Goal: Task Accomplishment & Management: Contribute content

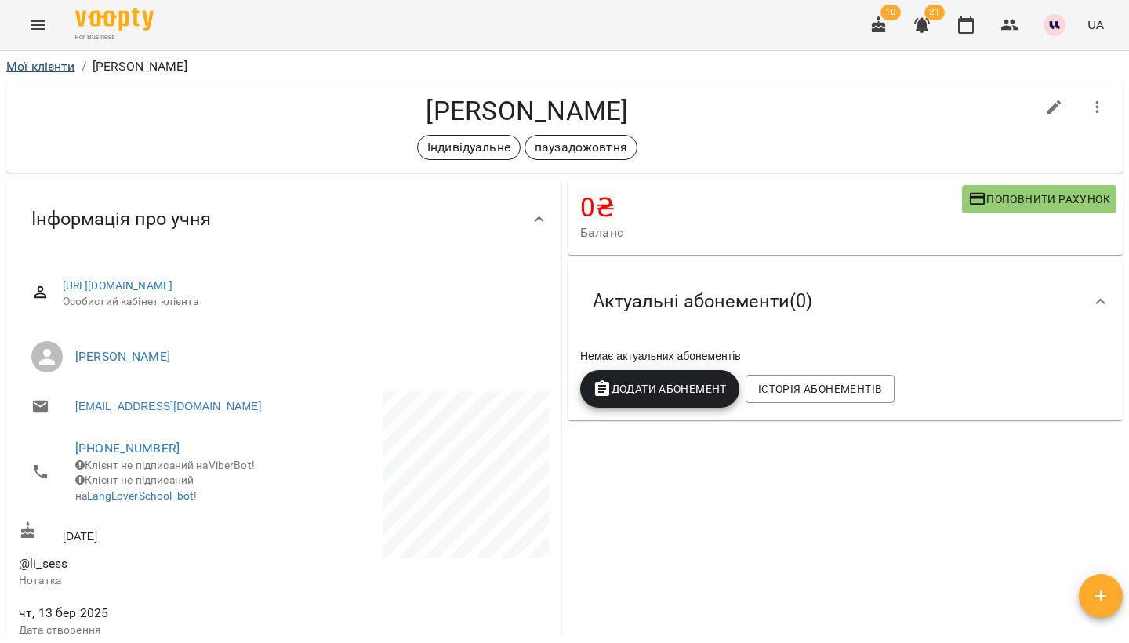
click at [59, 71] on link "Мої клієнти" at bounding box center [40, 66] width 69 height 15
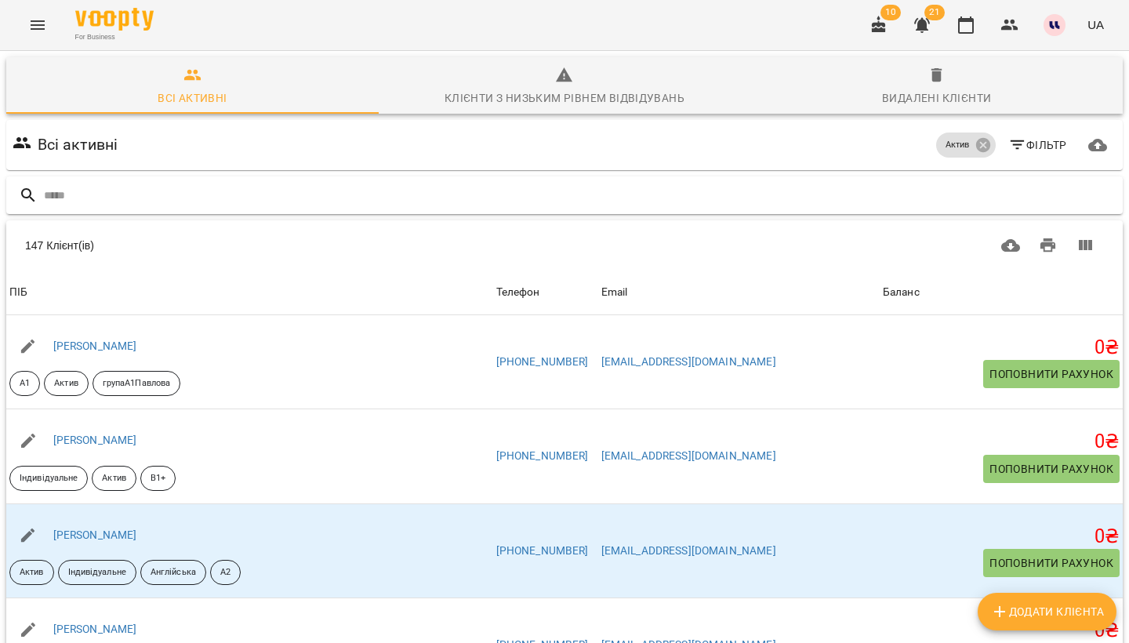
drag, startPoint x: 957, startPoint y: 138, endPoint x: 772, endPoint y: 200, distance: 195.9
click at [772, 200] on input "text" at bounding box center [580, 196] width 1073 height 26
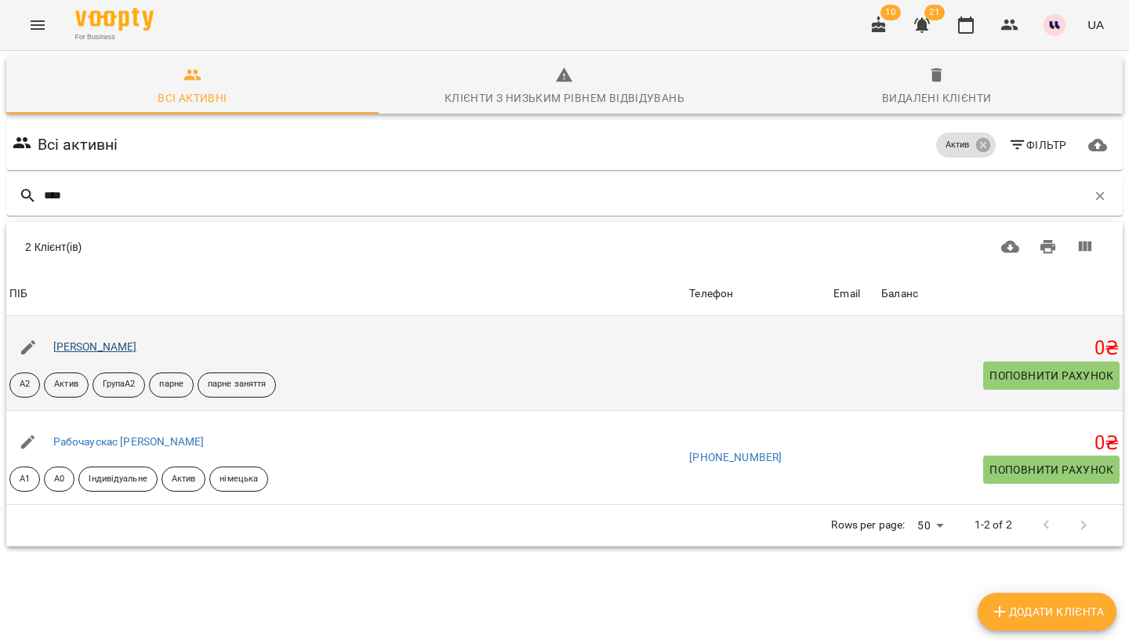
type input "****"
click at [118, 347] on link "[PERSON_NAME]" at bounding box center [95, 346] width 84 height 13
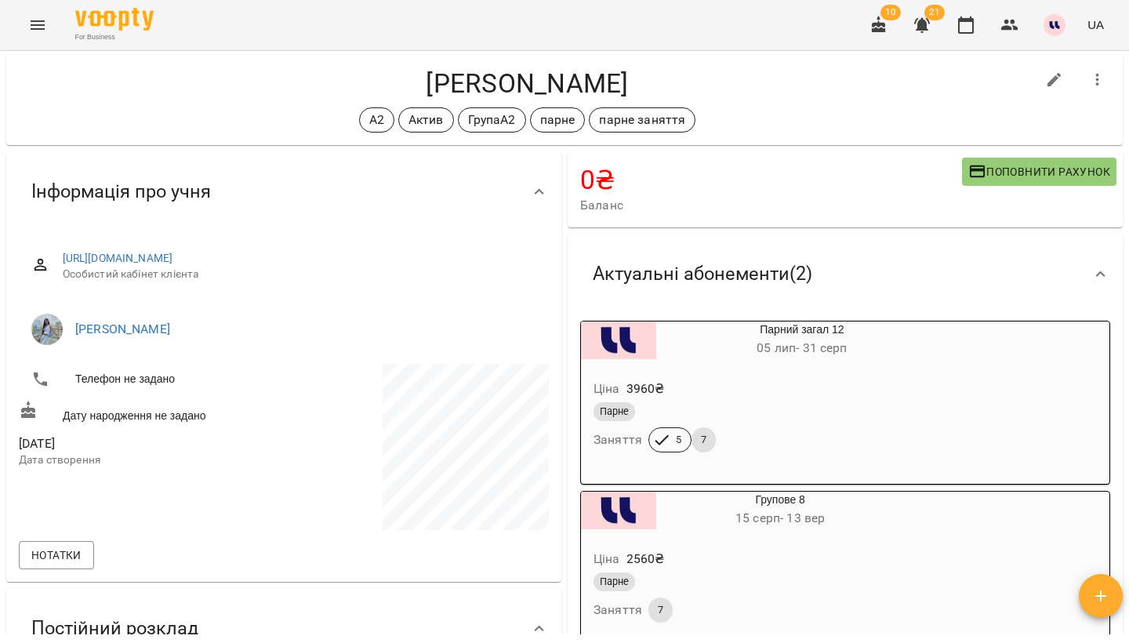
scroll to position [48, 0]
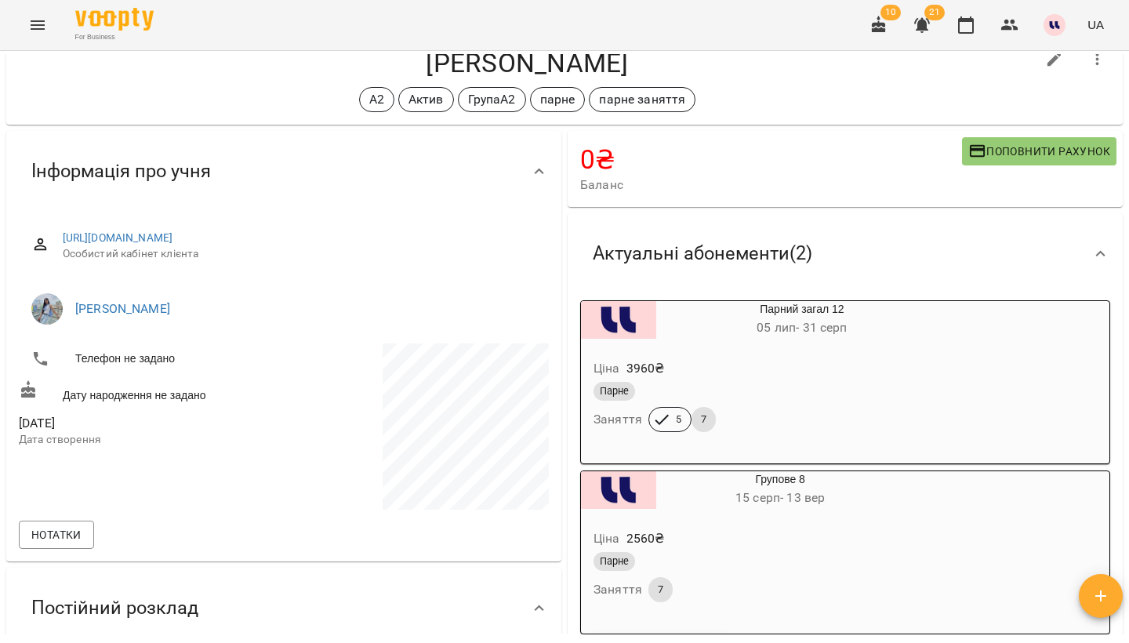
click at [925, 27] on icon "button" at bounding box center [922, 25] width 16 height 15
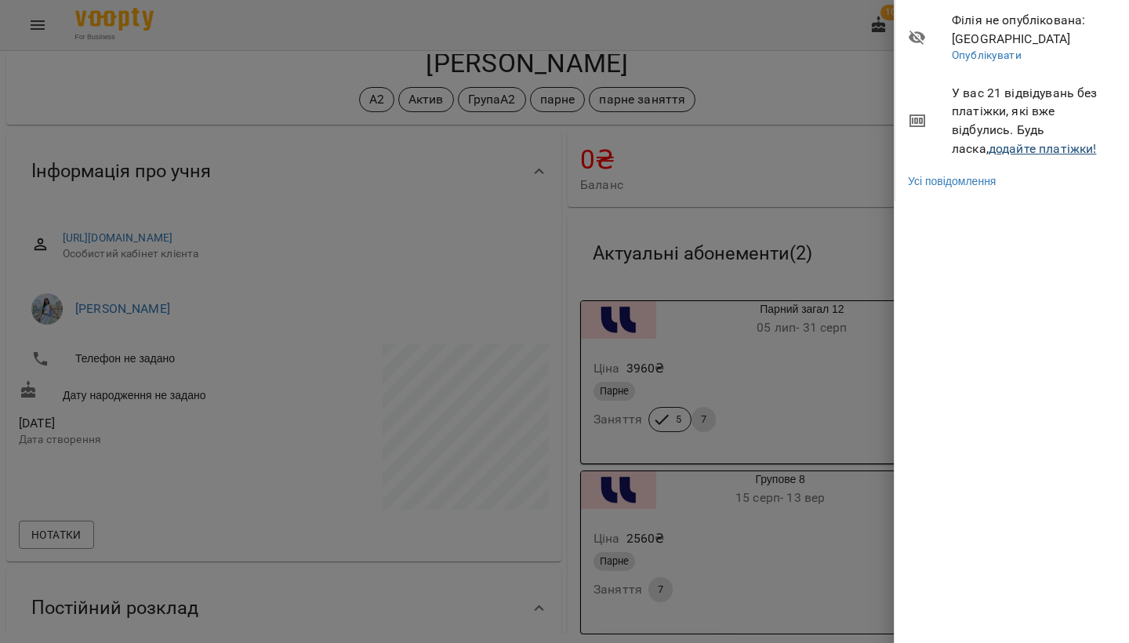
click at [1006, 143] on link "додайте платіжки!" at bounding box center [1043, 148] width 108 height 15
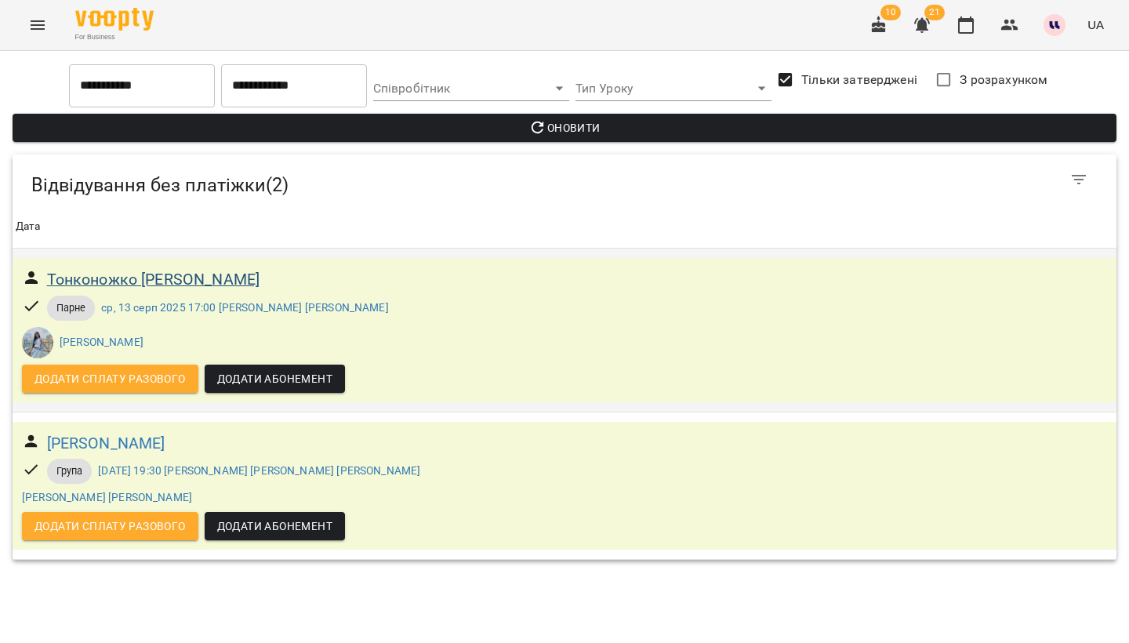
click at [180, 274] on h6 "Тонконожко [PERSON_NAME]" at bounding box center [153, 279] width 213 height 24
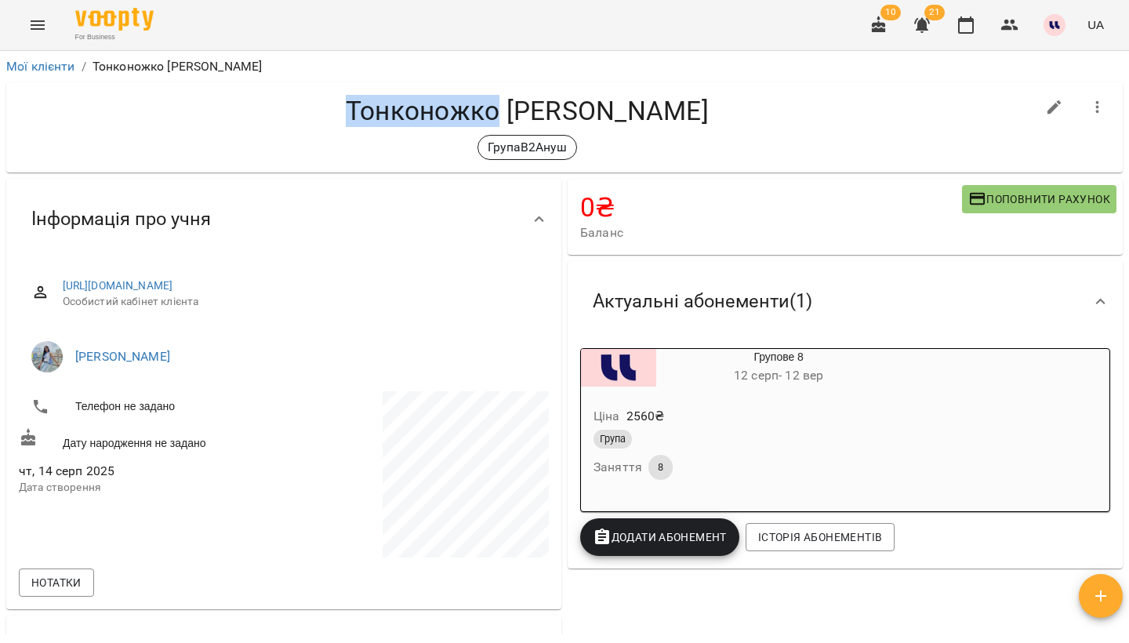
drag, startPoint x: 334, startPoint y: 108, endPoint x: 483, endPoint y: 110, distance: 149.0
click at [483, 110] on h4 "Тонконожко [PERSON_NAME]" at bounding box center [527, 111] width 1017 height 32
copy h4 "Тонконожко"
click at [536, 154] on p "ГрупаВ2Ануш" at bounding box center [527, 147] width 79 height 19
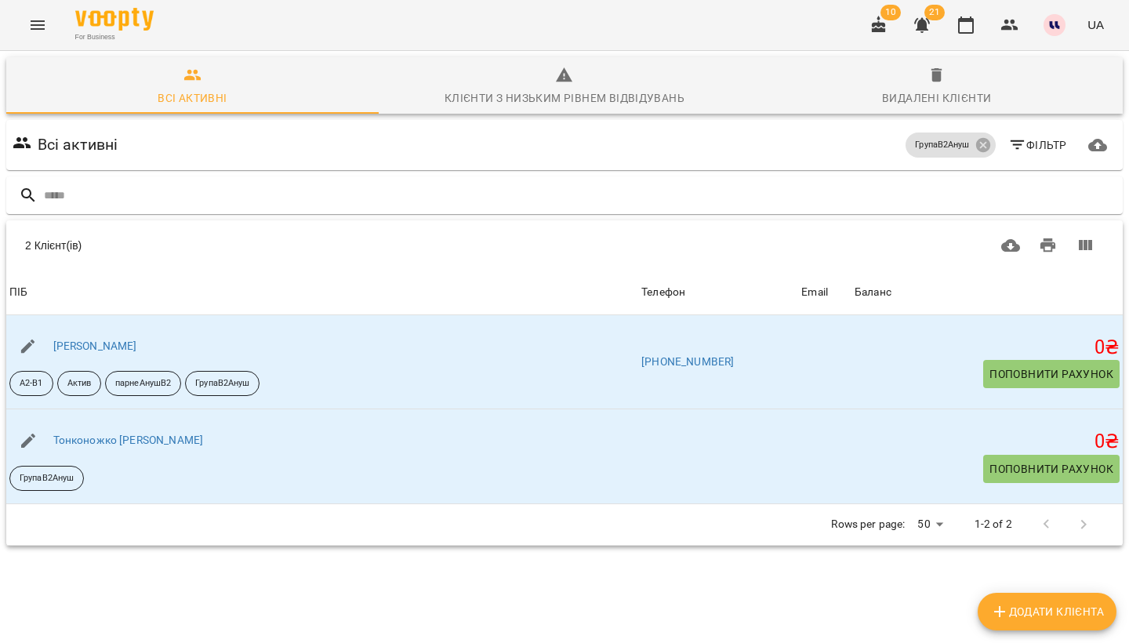
click at [924, 30] on icon "button" at bounding box center [922, 25] width 16 height 15
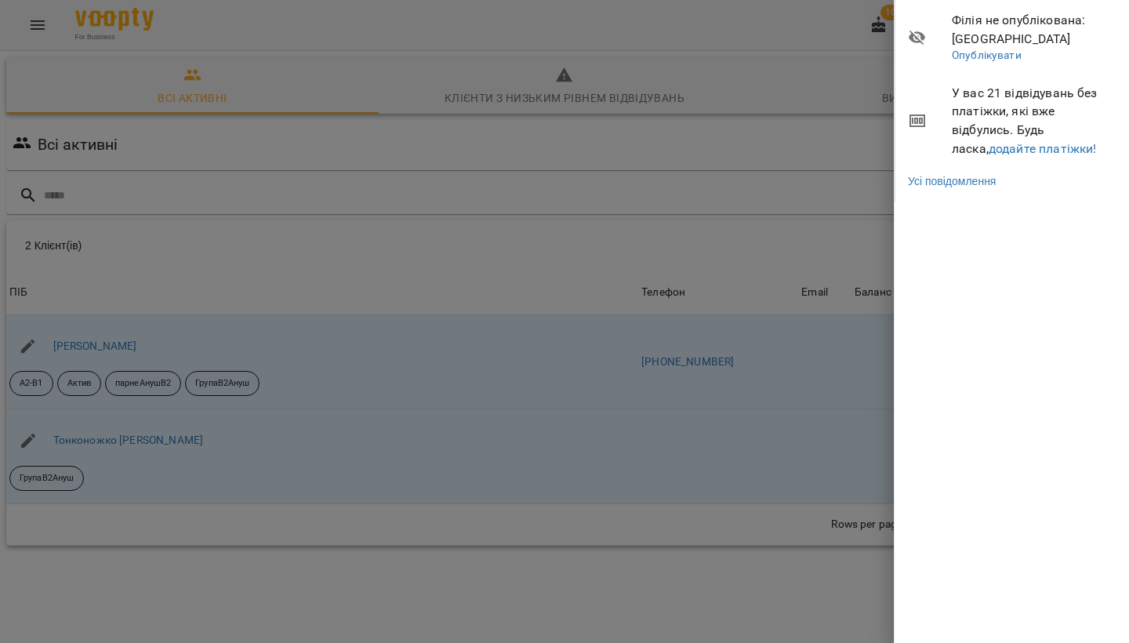
click at [1021, 146] on link "додайте платіжки!" at bounding box center [1043, 148] width 108 height 15
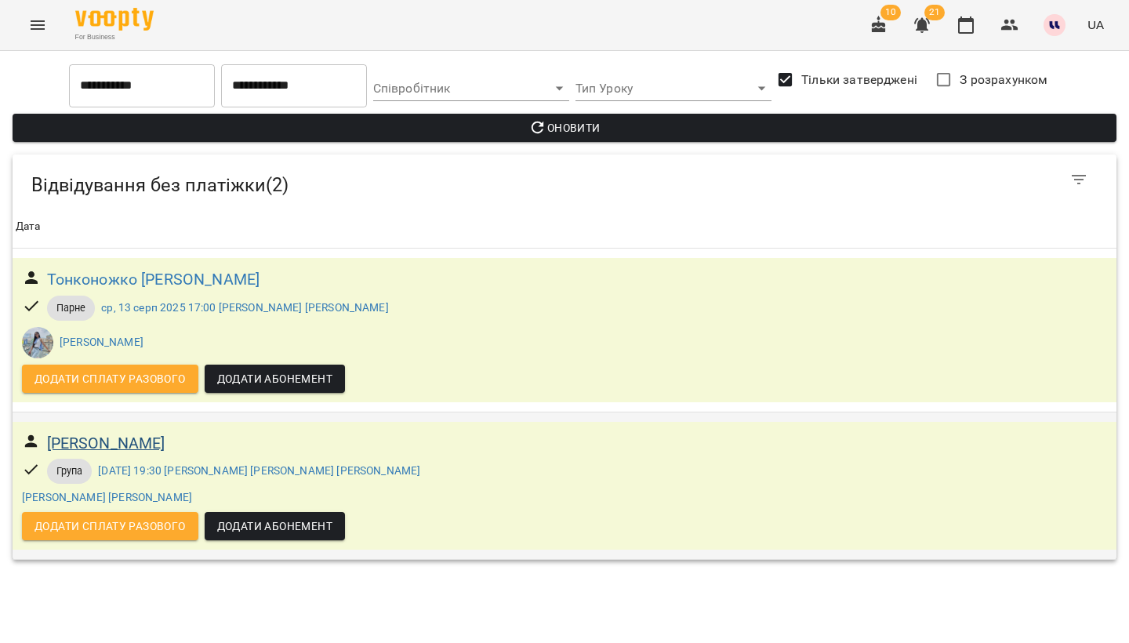
click at [139, 448] on h6 "[PERSON_NAME]" at bounding box center [106, 443] width 118 height 24
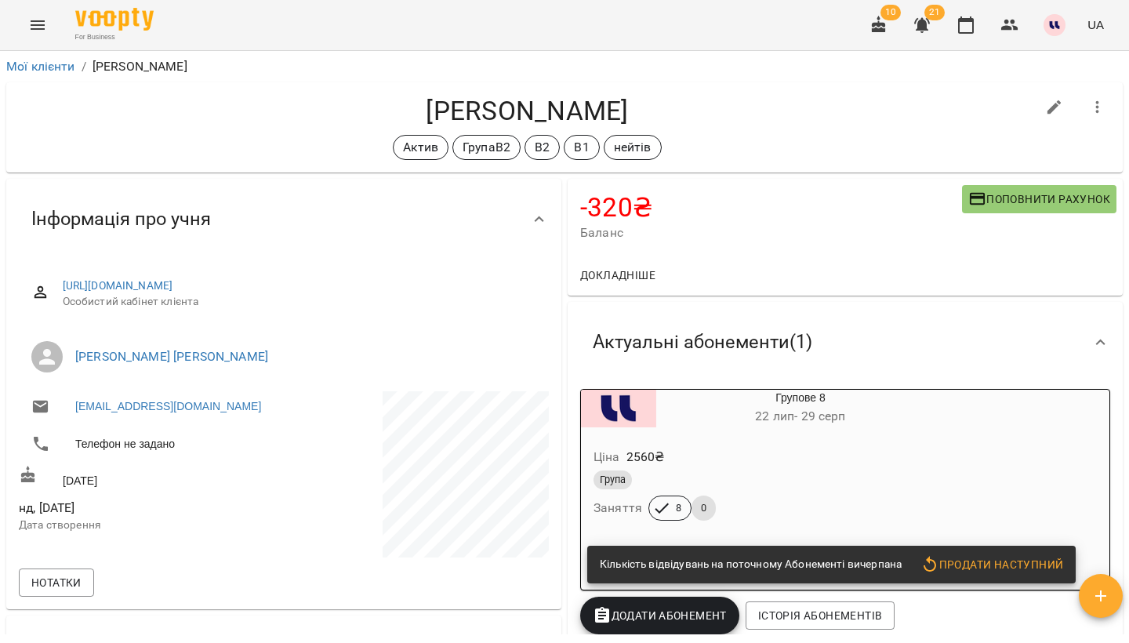
click at [919, 35] on button "button" at bounding box center [922, 25] width 38 height 38
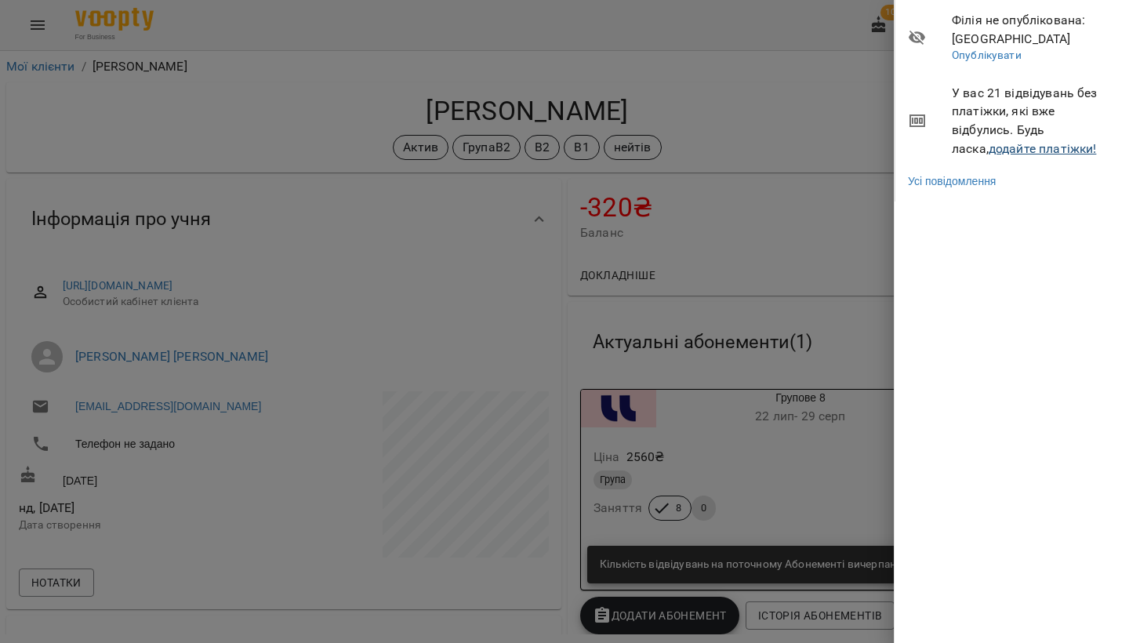
click at [1012, 143] on link "додайте платіжки!" at bounding box center [1043, 148] width 108 height 15
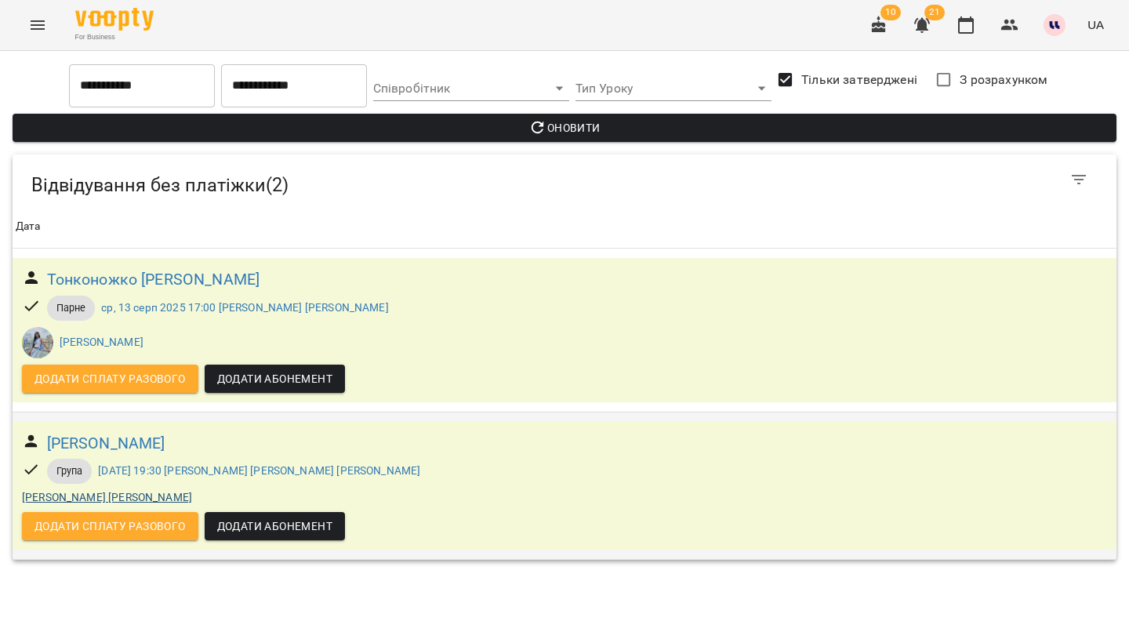
click at [143, 496] on link "[PERSON_NAME] [PERSON_NAME]" at bounding box center [107, 497] width 170 height 13
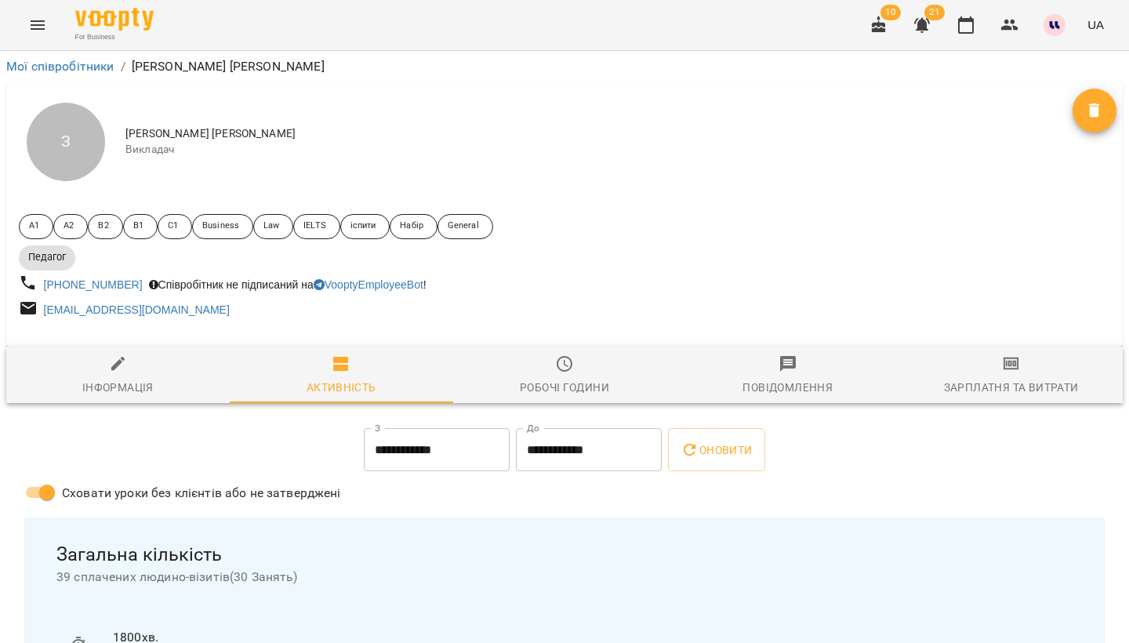
click at [932, 24] on icon "button" at bounding box center [922, 25] width 19 height 19
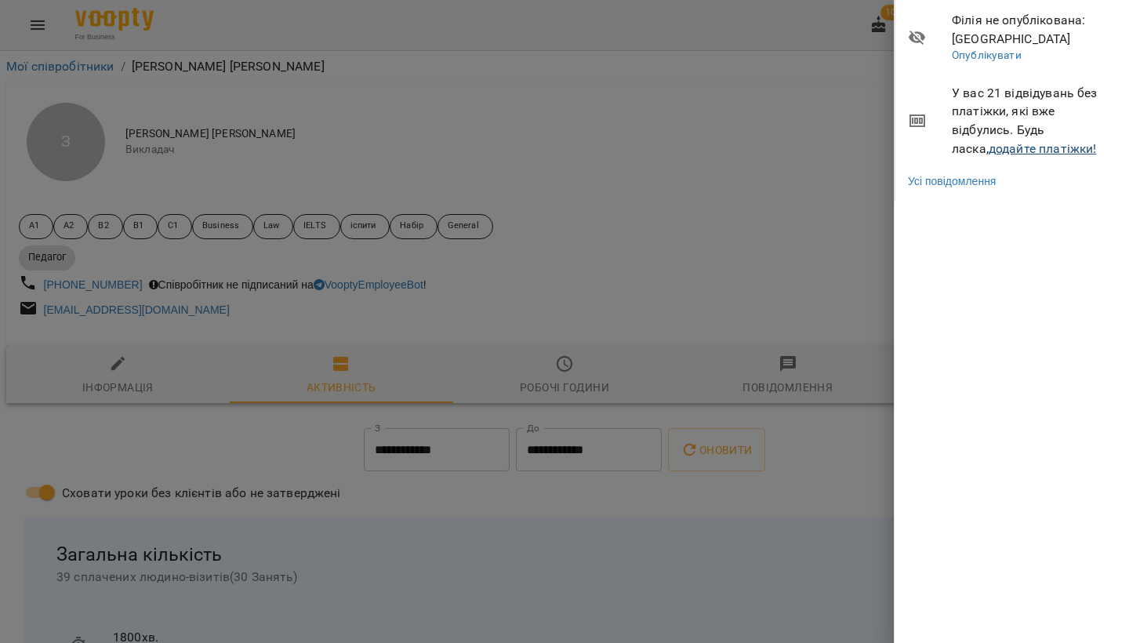
click at [996, 149] on link "додайте платіжки!" at bounding box center [1043, 148] width 108 height 15
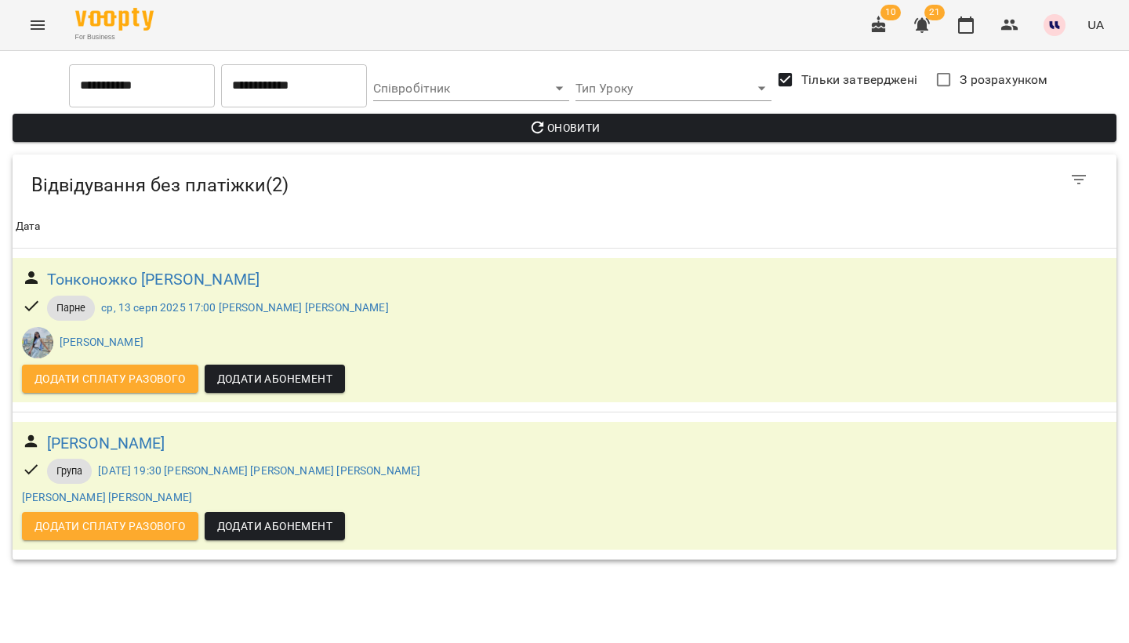
click at [162, 93] on input "**********" at bounding box center [142, 86] width 146 height 44
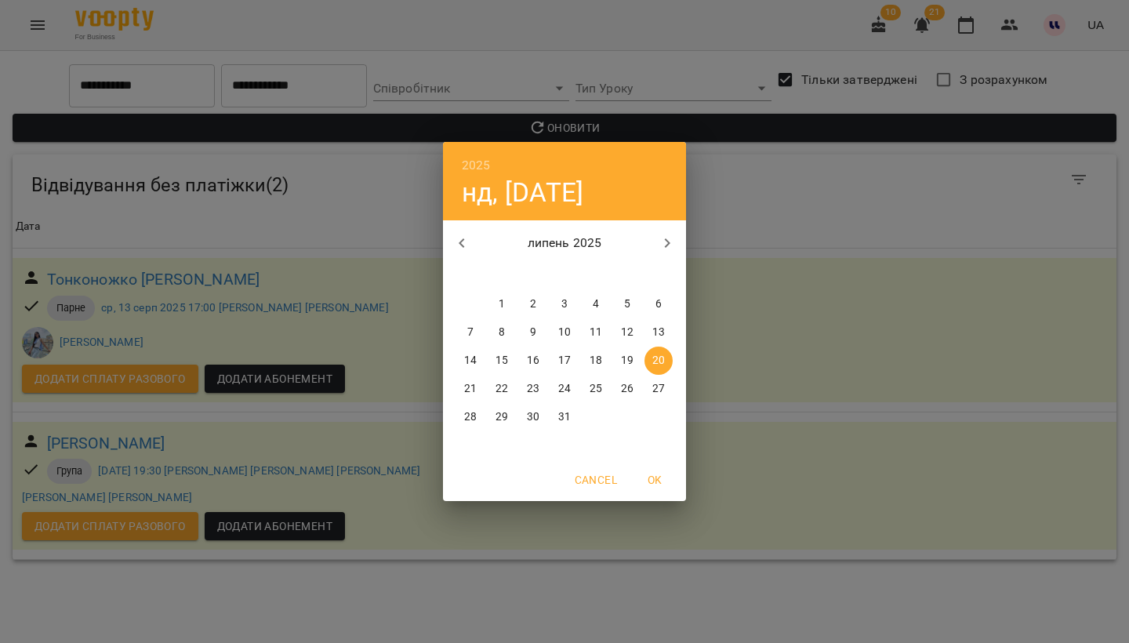
click at [466, 242] on icon "button" at bounding box center [461, 243] width 19 height 19
click at [667, 309] on span "1" at bounding box center [659, 304] width 28 height 16
type input "**********"
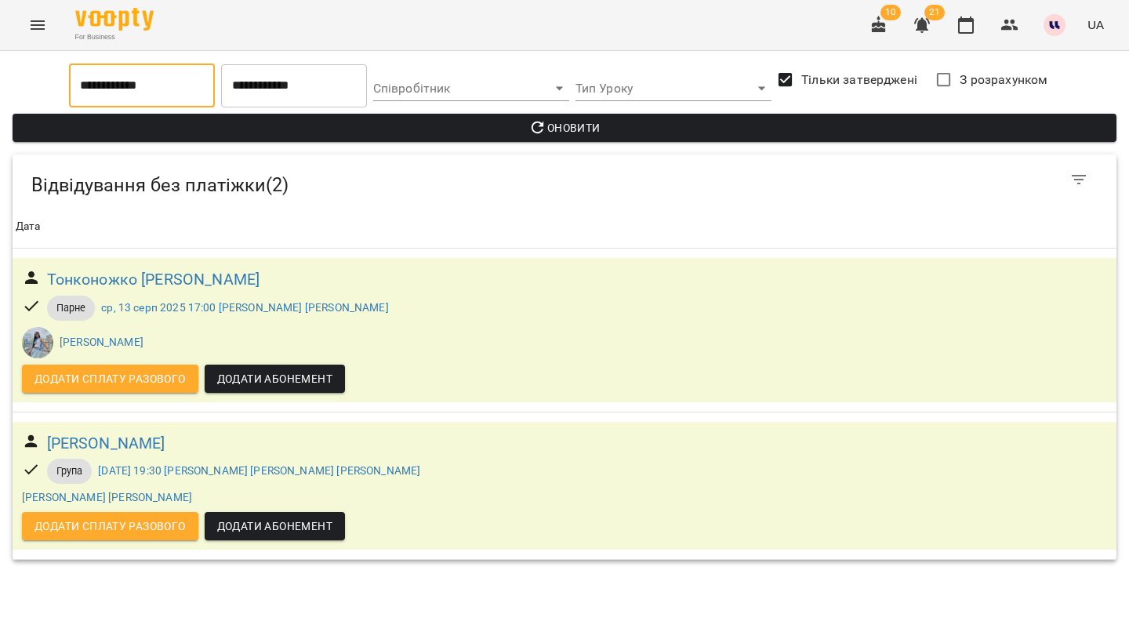
click at [526, 129] on span "Оновити" at bounding box center [564, 127] width 1079 height 19
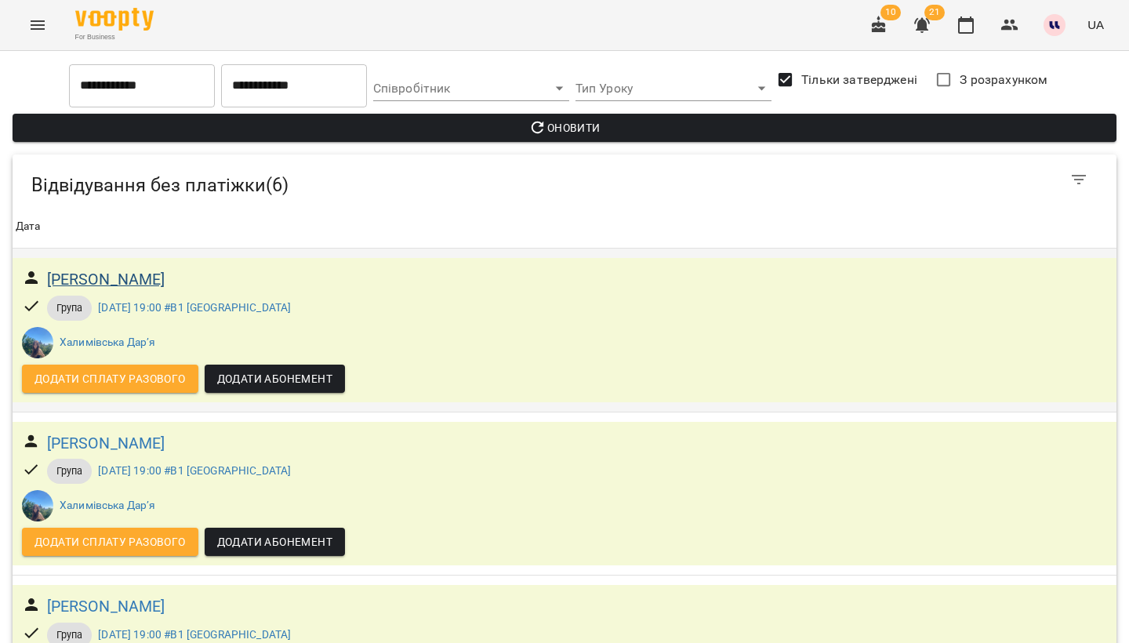
click at [165, 277] on h6 "[PERSON_NAME]" at bounding box center [106, 279] width 118 height 24
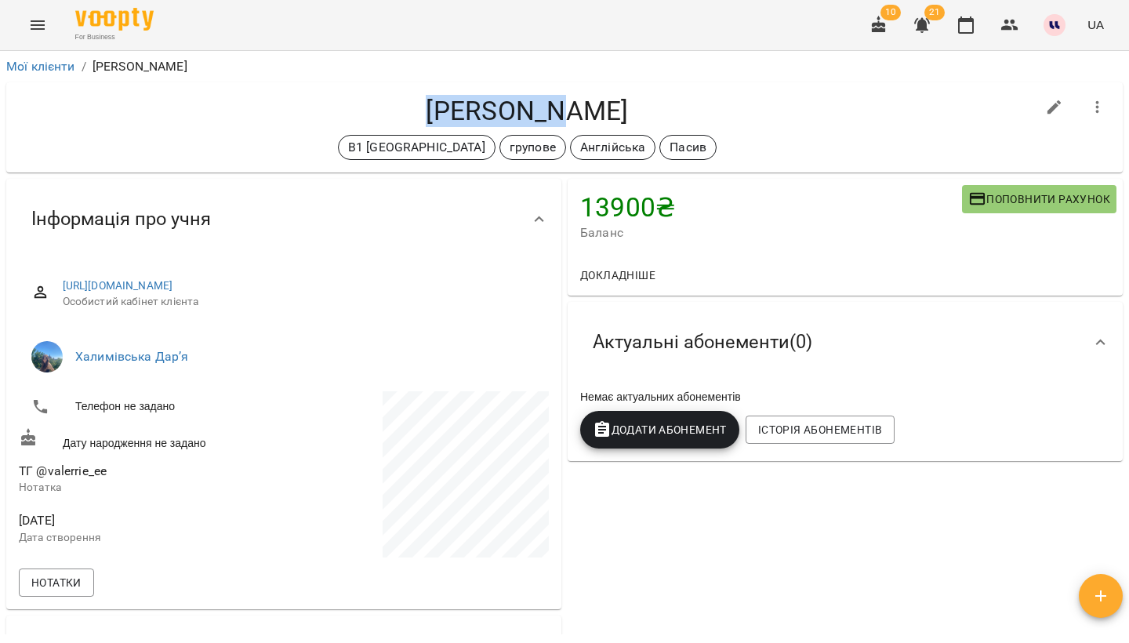
drag, startPoint x: 600, startPoint y: 204, endPoint x: 545, endPoint y: 111, distance: 108.3
click at [545, 111] on h4 "[PERSON_NAME]" at bounding box center [527, 111] width 1017 height 32
copy h4 "[PERSON_NAME]"
click at [918, 32] on icon "button" at bounding box center [922, 25] width 19 height 19
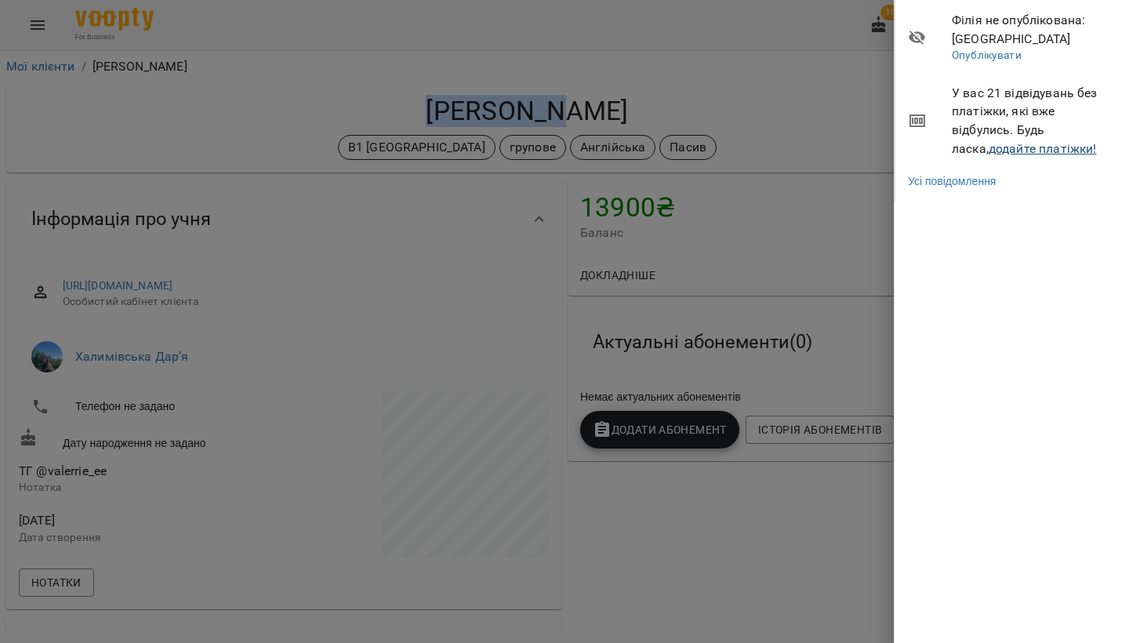
click at [989, 141] on link "додайте платіжки!" at bounding box center [1043, 148] width 108 height 15
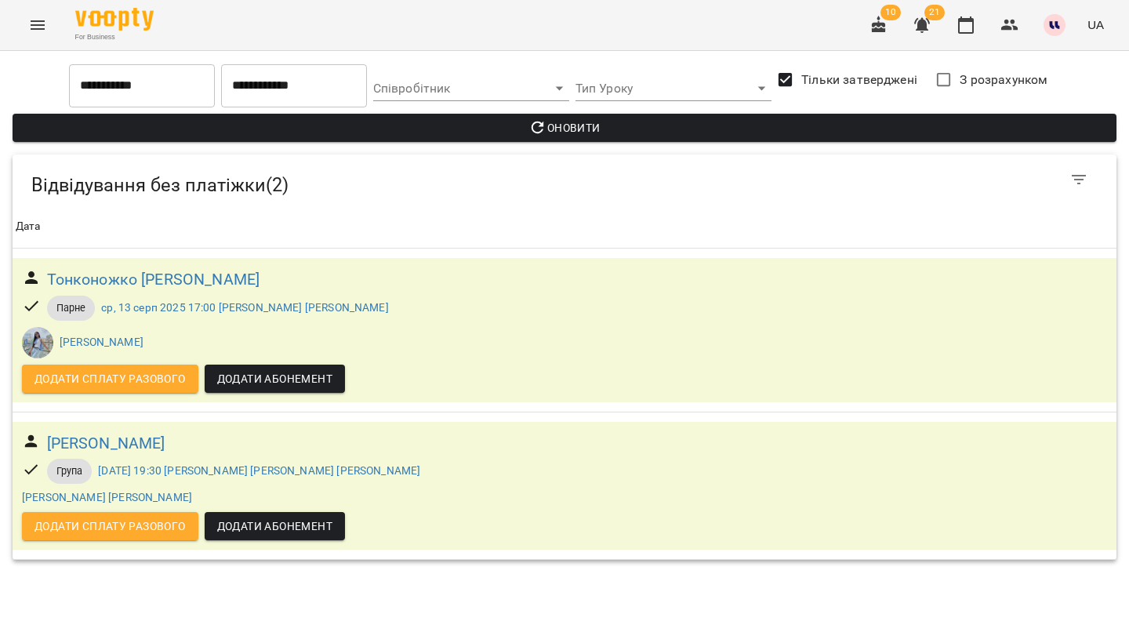
drag, startPoint x: 286, startPoint y: 320, endPoint x: 179, endPoint y: 80, distance: 262.9
click at [179, 80] on input "**********" at bounding box center [142, 86] width 146 height 44
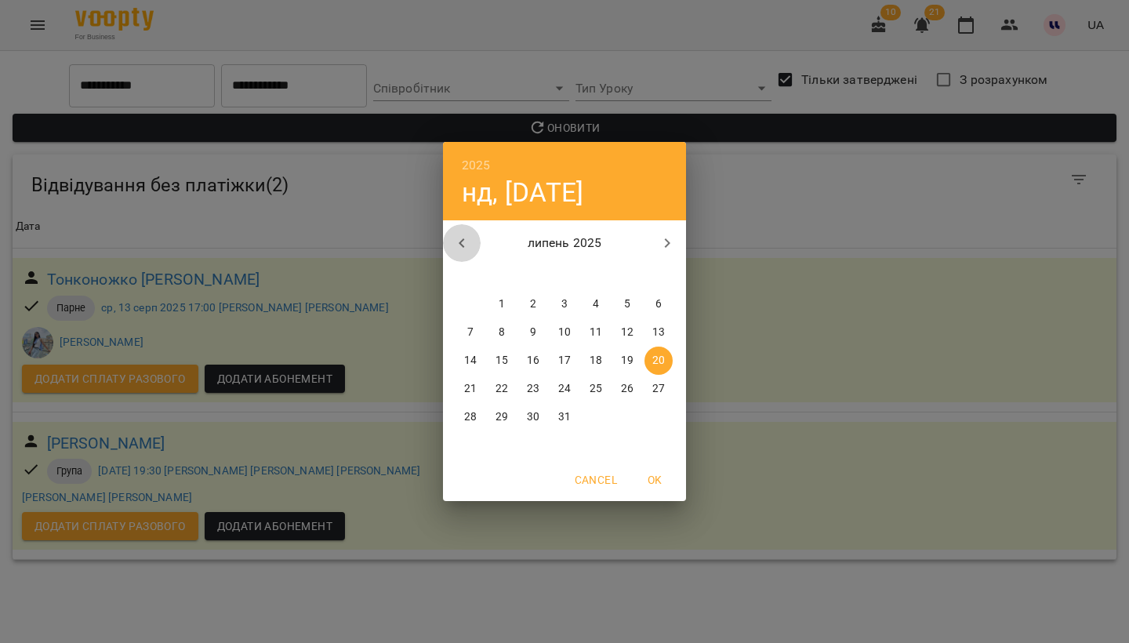
click at [463, 242] on icon "button" at bounding box center [461, 243] width 19 height 19
click at [649, 306] on span "1" at bounding box center [659, 304] width 28 height 16
type input "**********"
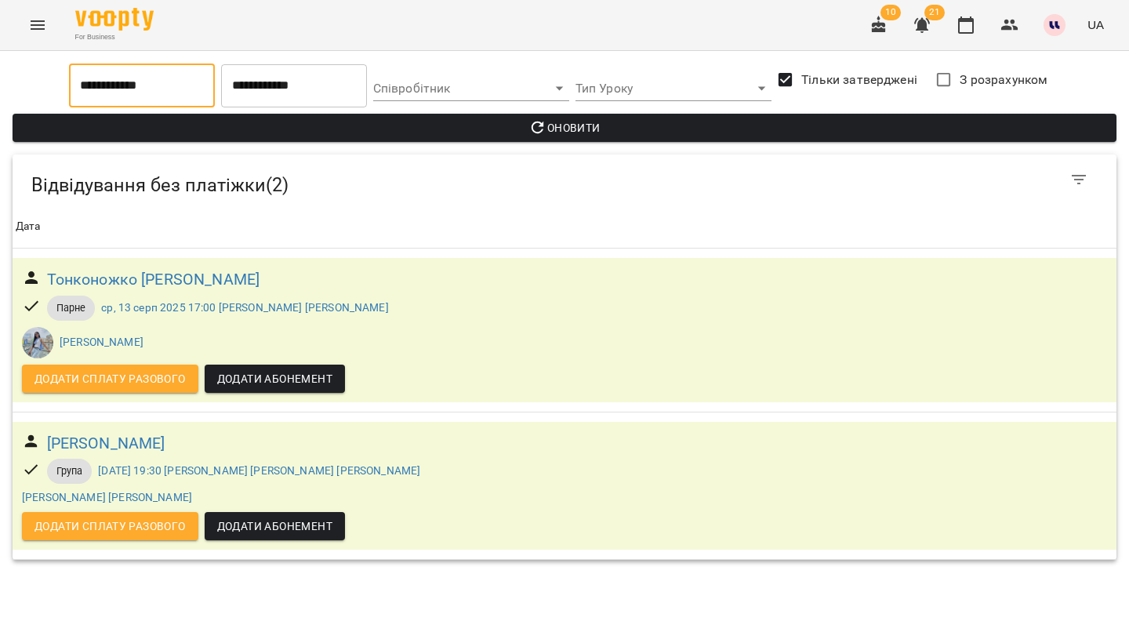
click at [594, 125] on span "Оновити" at bounding box center [564, 127] width 1079 height 19
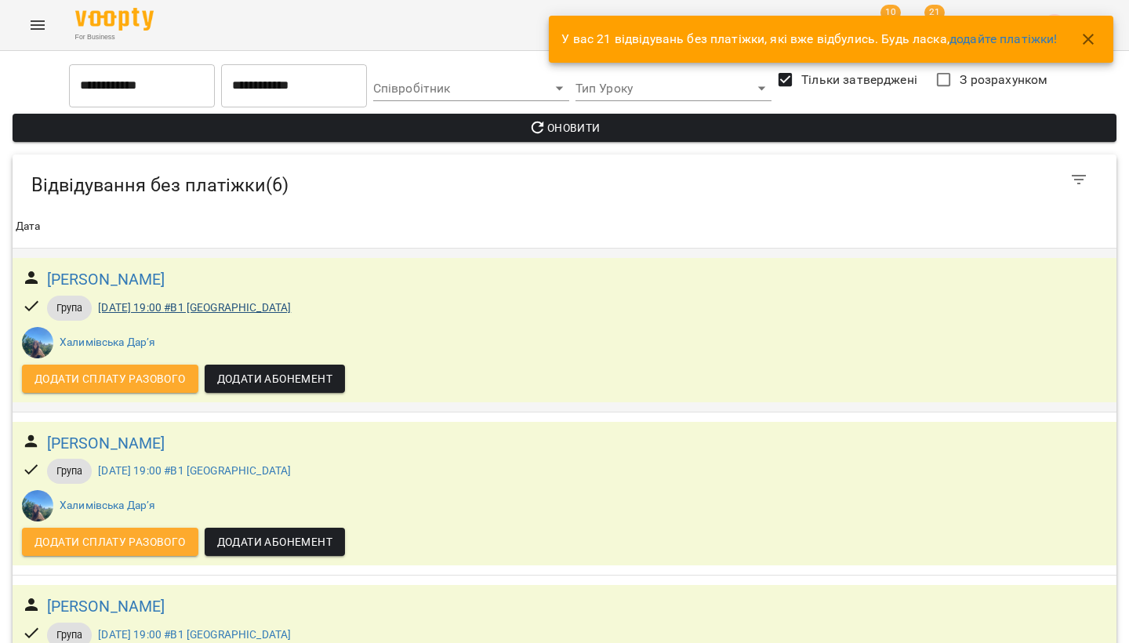
click at [256, 311] on link "[DATE] 19:00 #В1 [GEOGRAPHIC_DATA]" at bounding box center [194, 307] width 193 height 13
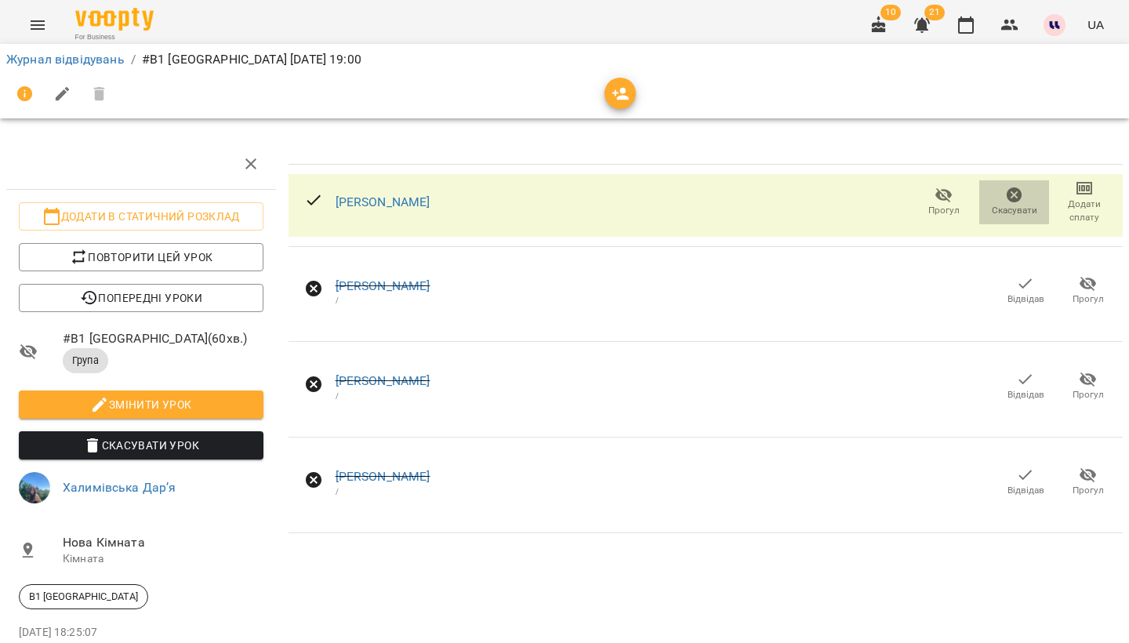
click at [1024, 195] on span "Скасувати" at bounding box center [1015, 201] width 52 height 31
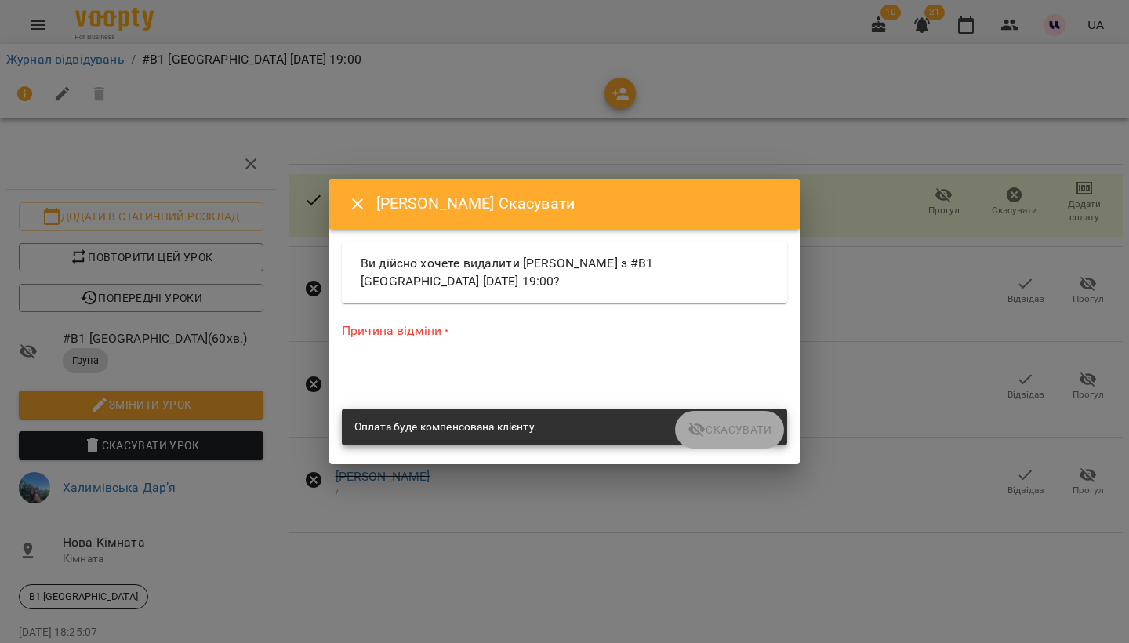
click at [591, 376] on textarea at bounding box center [564, 371] width 445 height 14
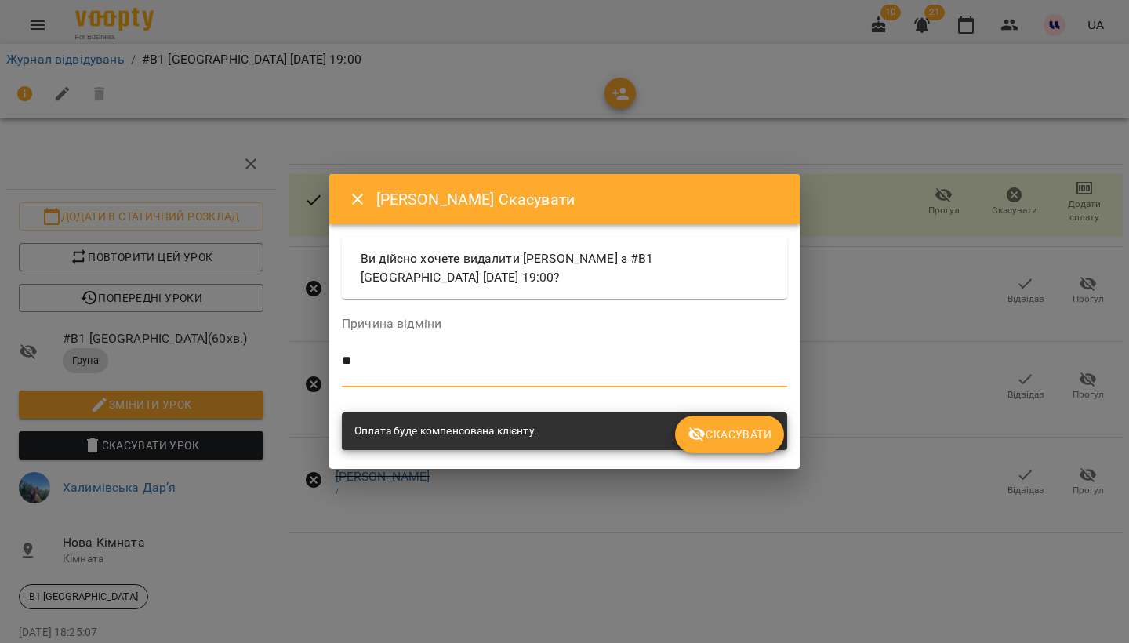
type textarea "*"
click at [735, 430] on span "Скасувати" at bounding box center [730, 434] width 84 height 19
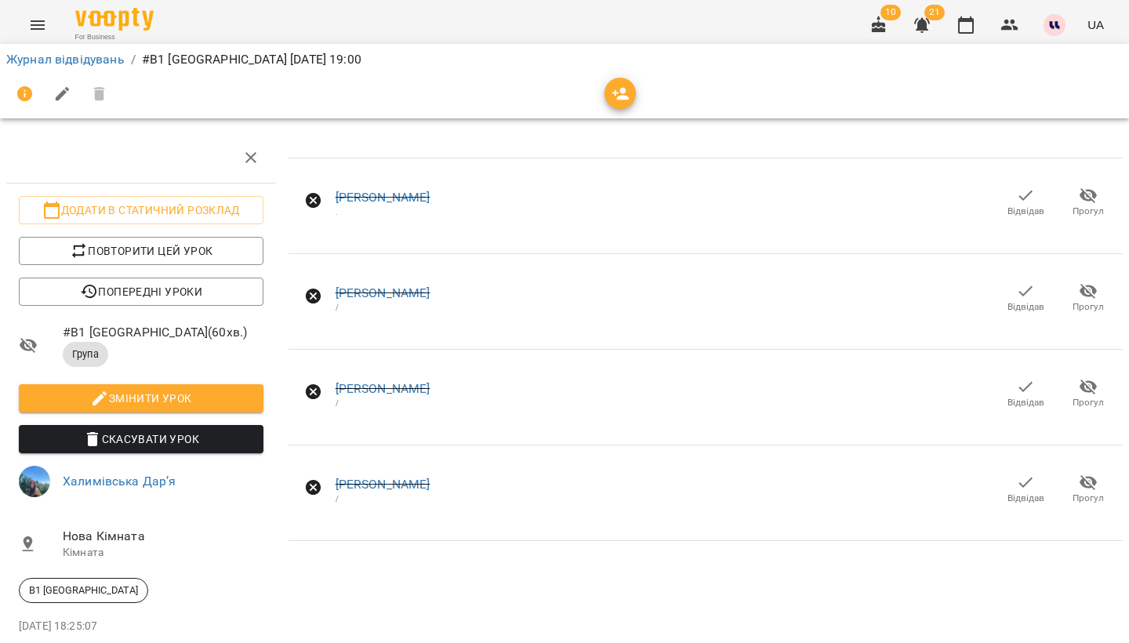
scroll to position [64, 0]
click at [79, 583] on span "В1 [GEOGRAPHIC_DATA]" at bounding box center [84, 590] width 128 height 14
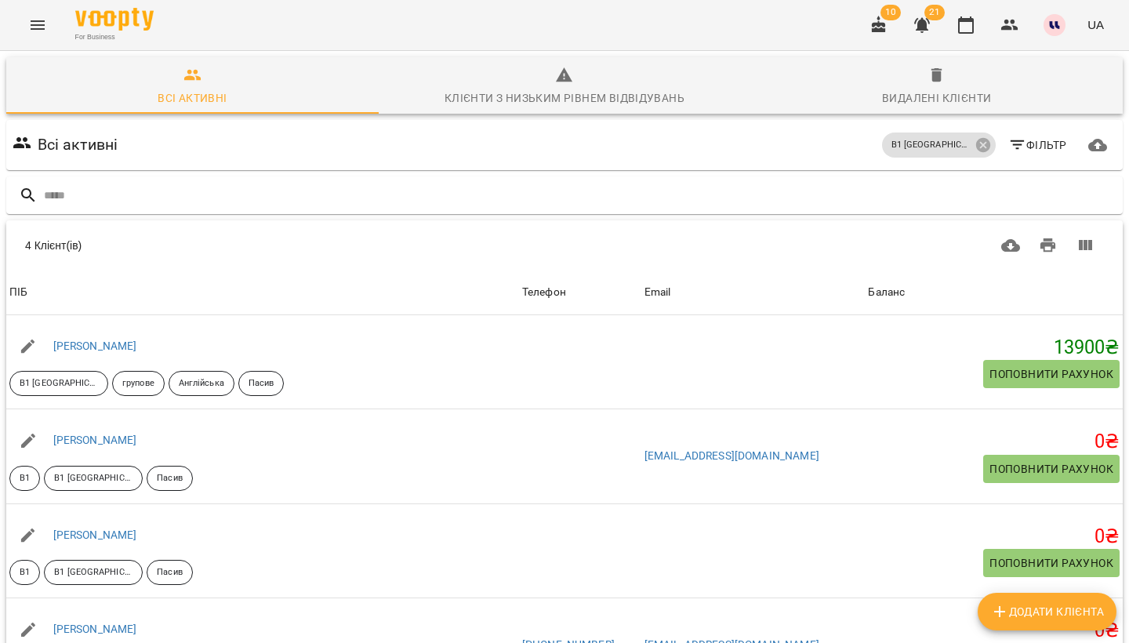
click at [47, 34] on button "Menu" at bounding box center [38, 25] width 38 height 38
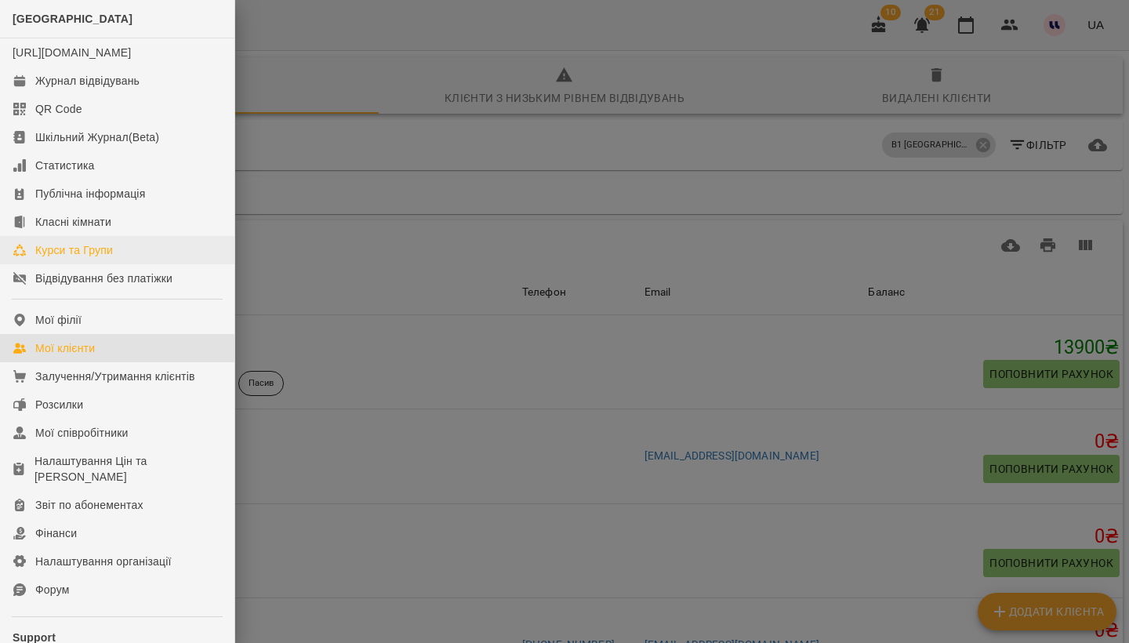
click at [89, 258] on div "Курси та Групи" at bounding box center [74, 250] width 78 height 16
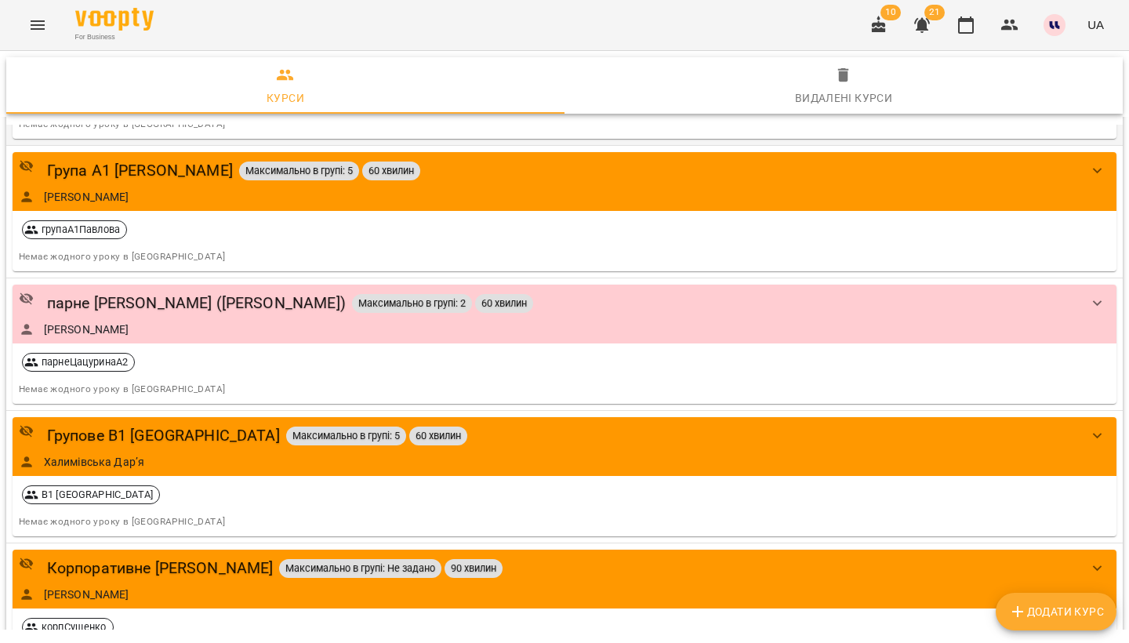
scroll to position [2195, 0]
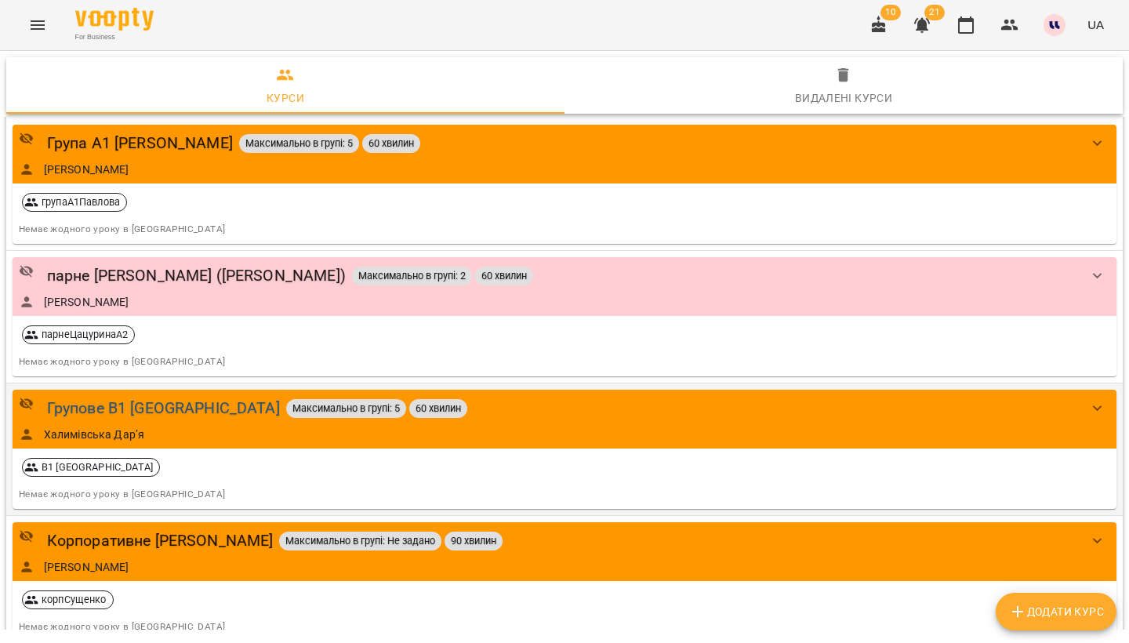
click at [100, 396] on div "Групове В1 [GEOGRAPHIC_DATA]" at bounding box center [163, 408] width 233 height 24
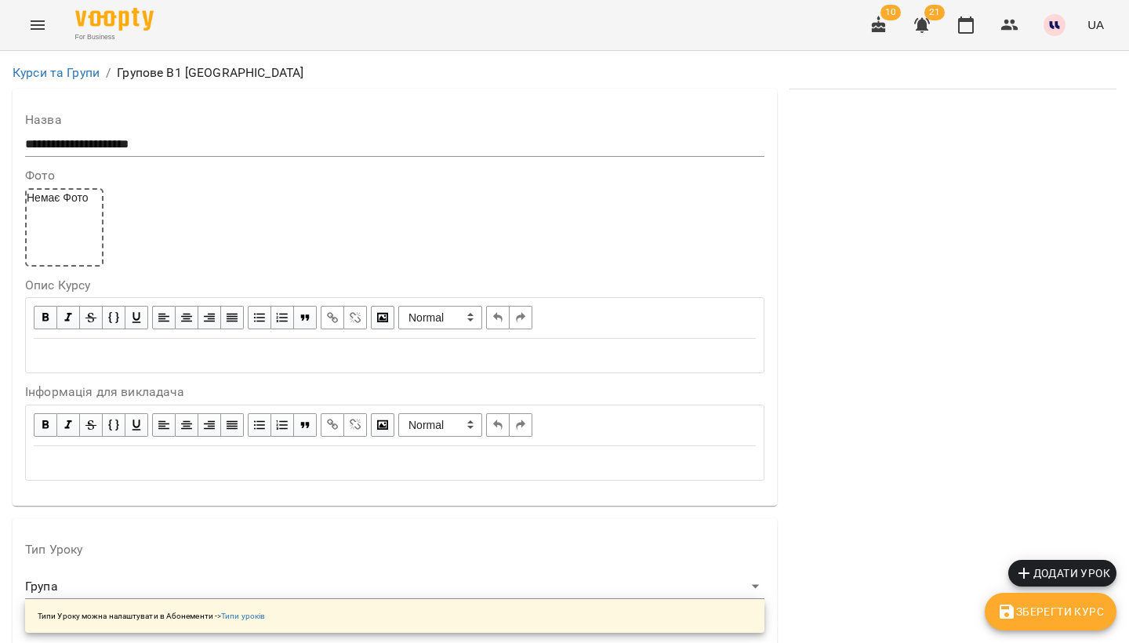
scroll to position [1121, 0]
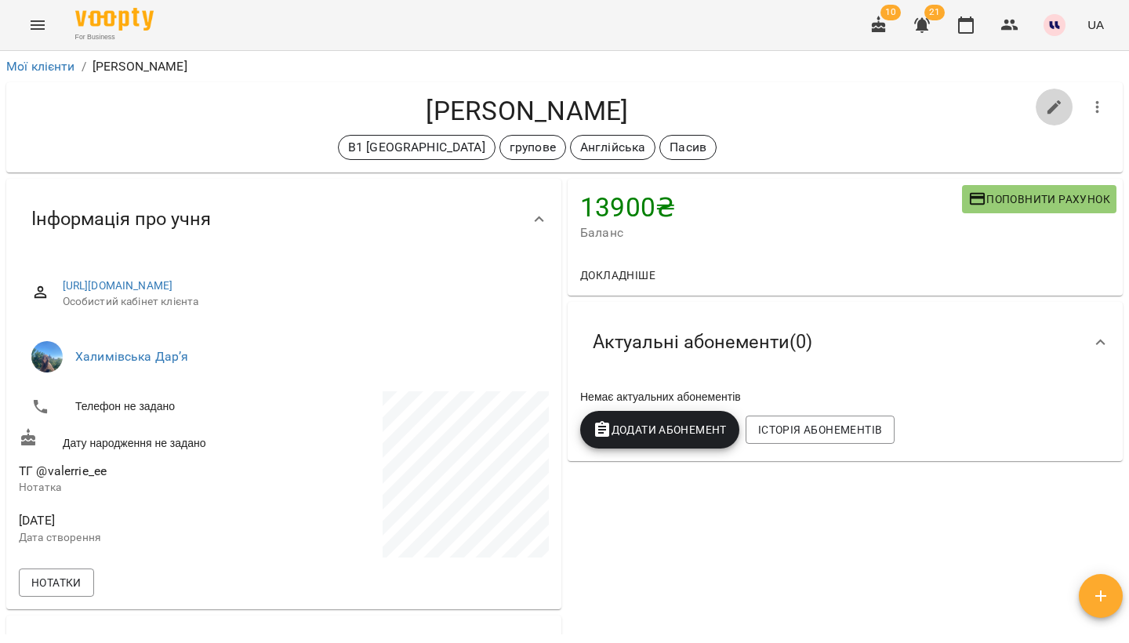
click at [1052, 109] on icon "button" at bounding box center [1055, 107] width 14 height 14
select select "**"
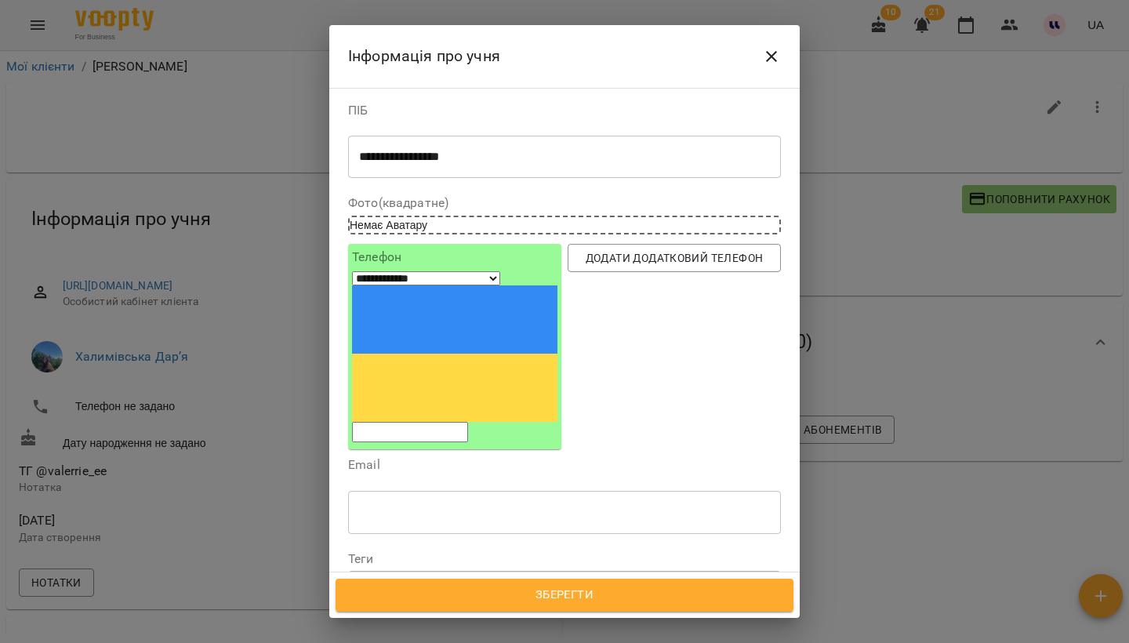
click at [478, 580] on icon at bounding box center [483, 585] width 11 height 11
click at [595, 603] on span "Зберегти" at bounding box center [564, 595] width 423 height 20
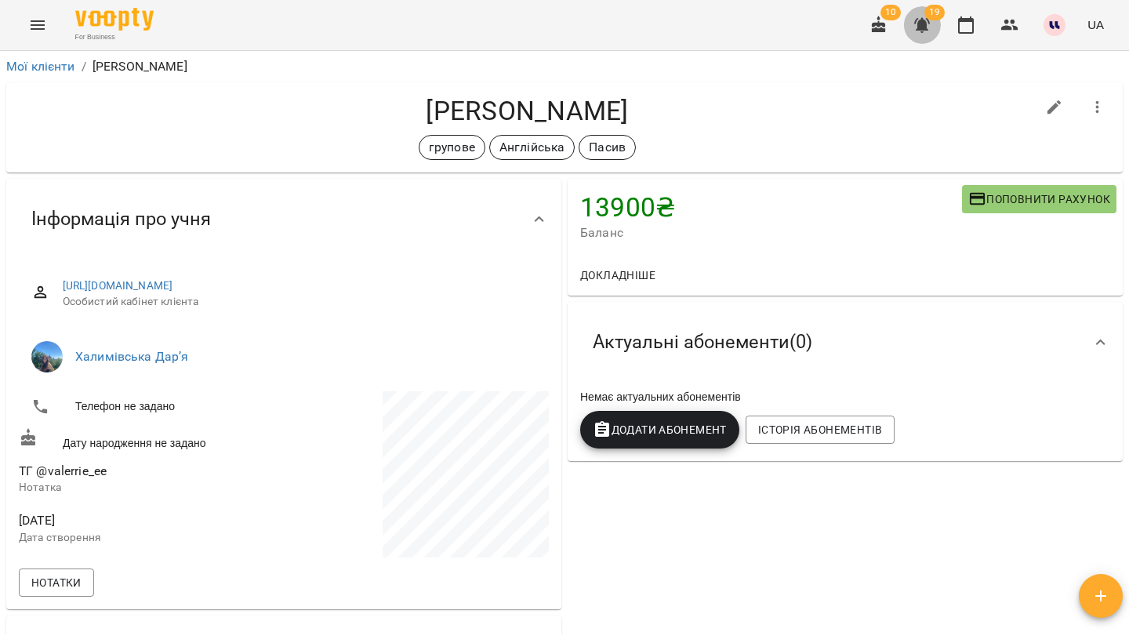
click at [922, 30] on icon "button" at bounding box center [922, 25] width 16 height 15
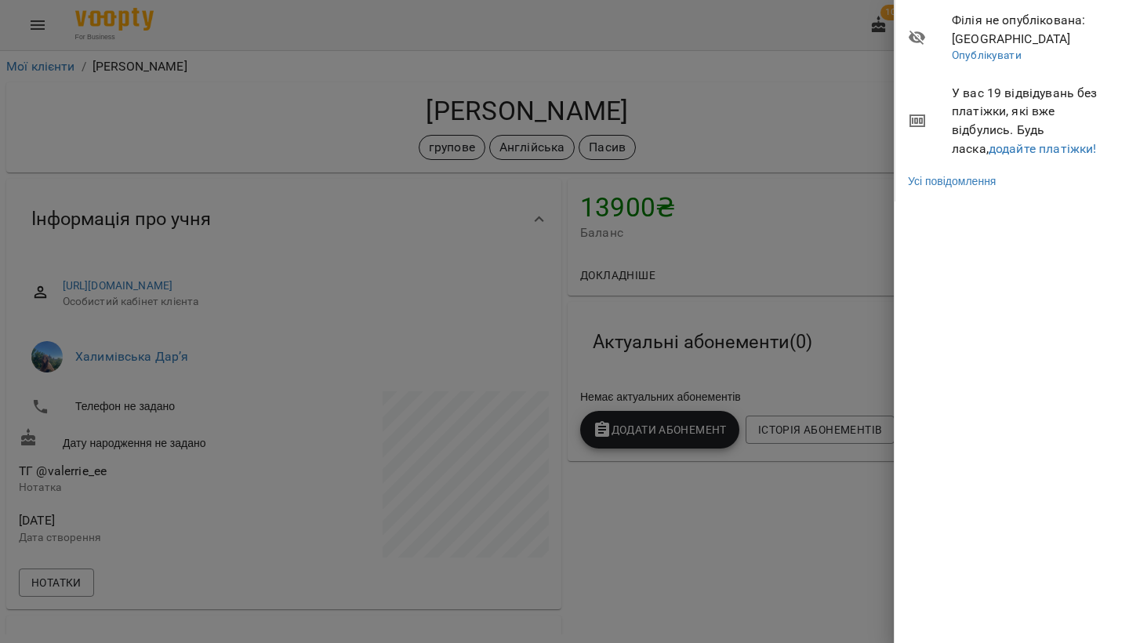
click at [827, 118] on div at bounding box center [564, 321] width 1129 height 643
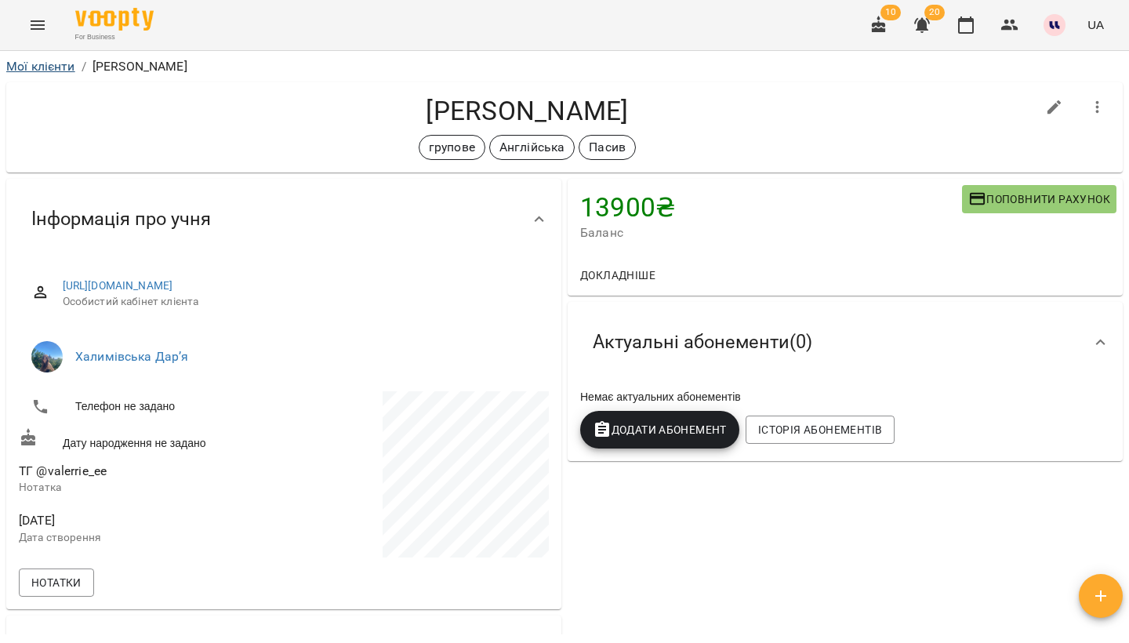
click at [34, 71] on link "Мої клієнти" at bounding box center [40, 66] width 69 height 15
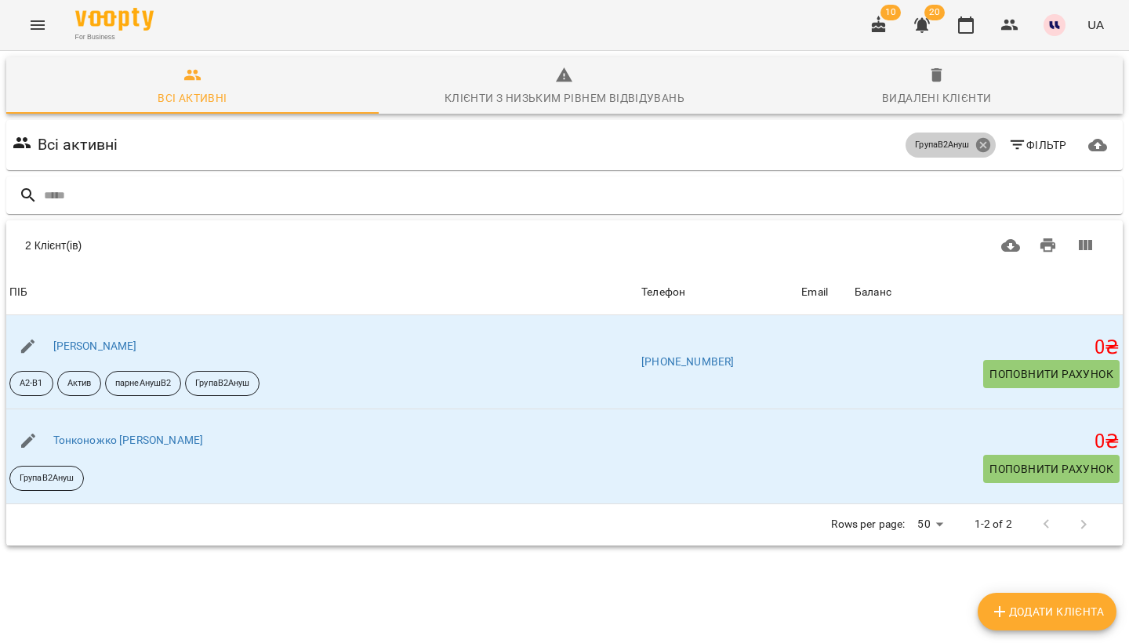
click at [986, 144] on icon at bounding box center [982, 145] width 14 height 14
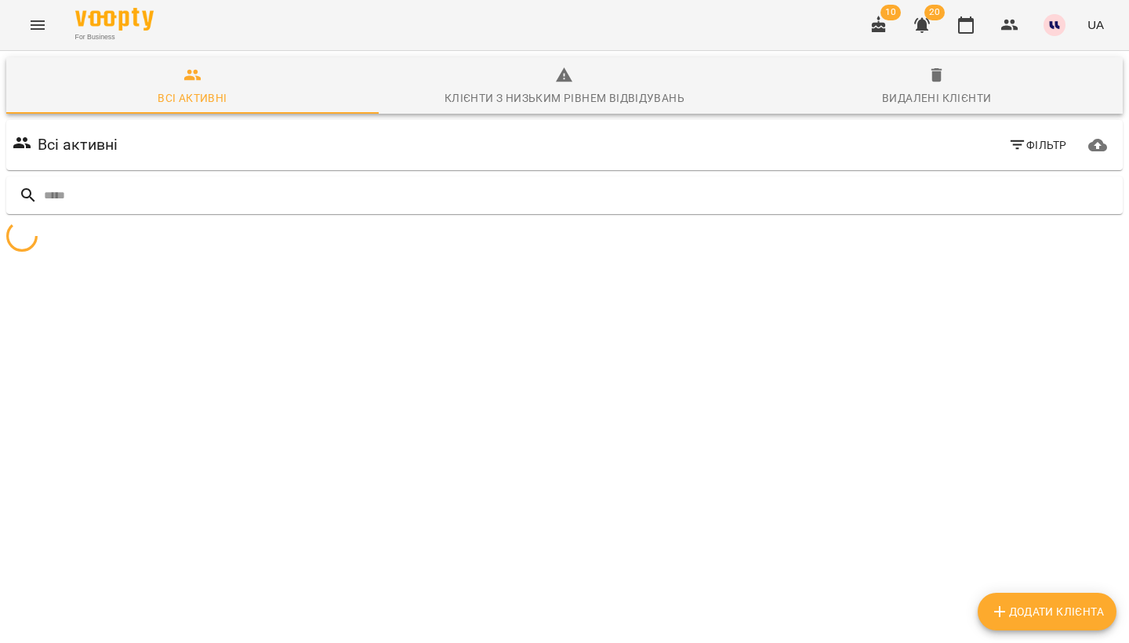
click at [1026, 149] on span "Фільтр" at bounding box center [1037, 145] width 59 height 19
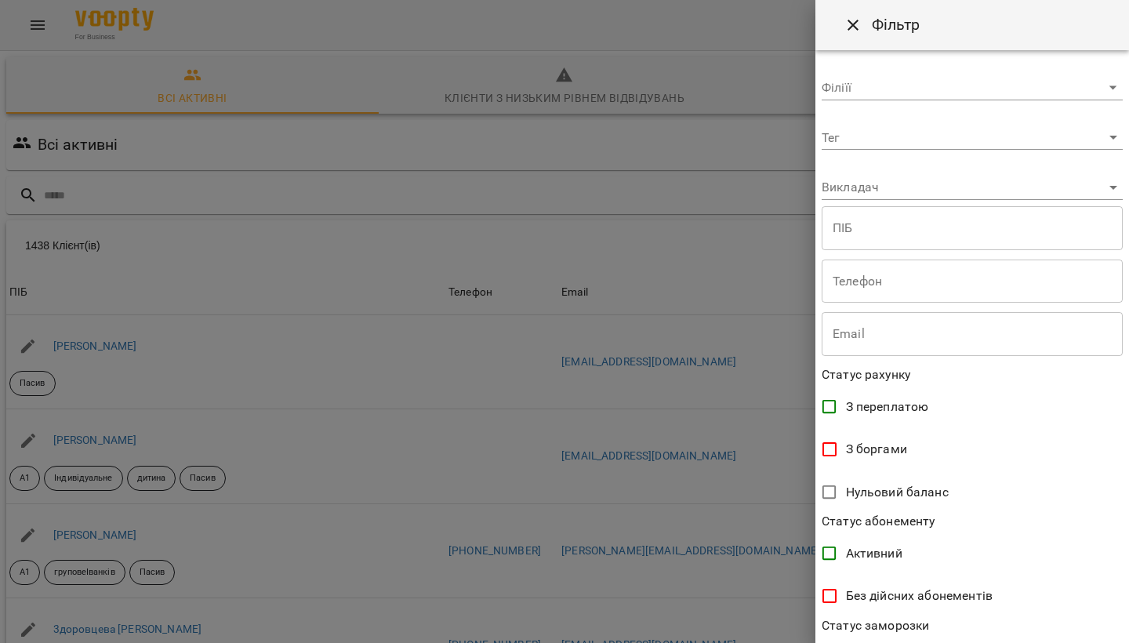
click at [718, 31] on div at bounding box center [564, 321] width 1129 height 643
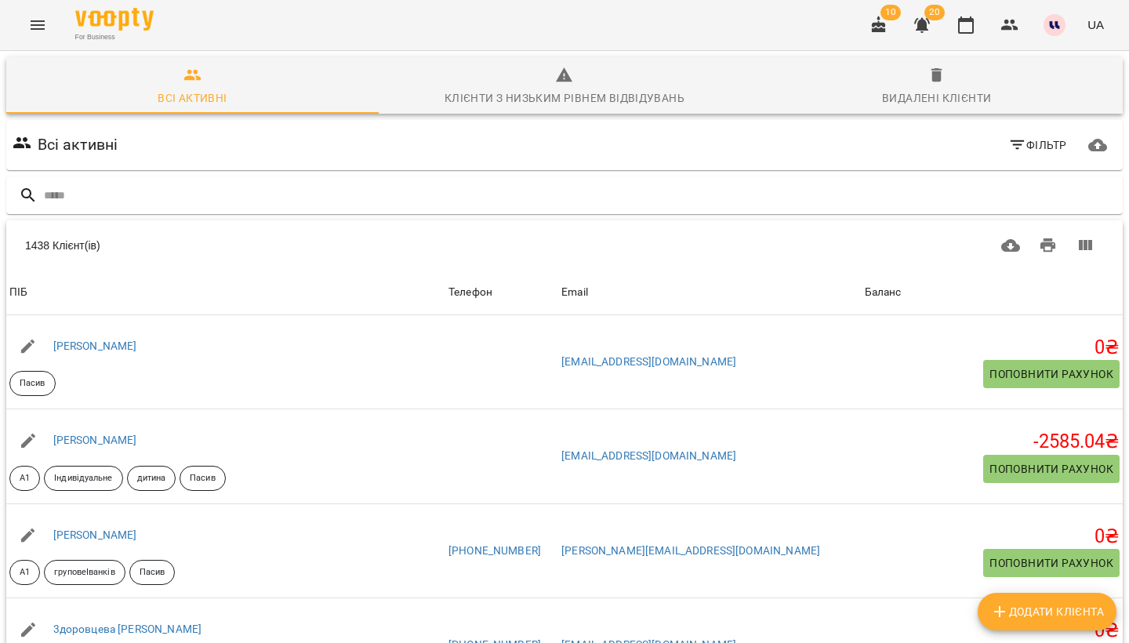
click at [919, 24] on icon "button" at bounding box center [922, 25] width 16 height 15
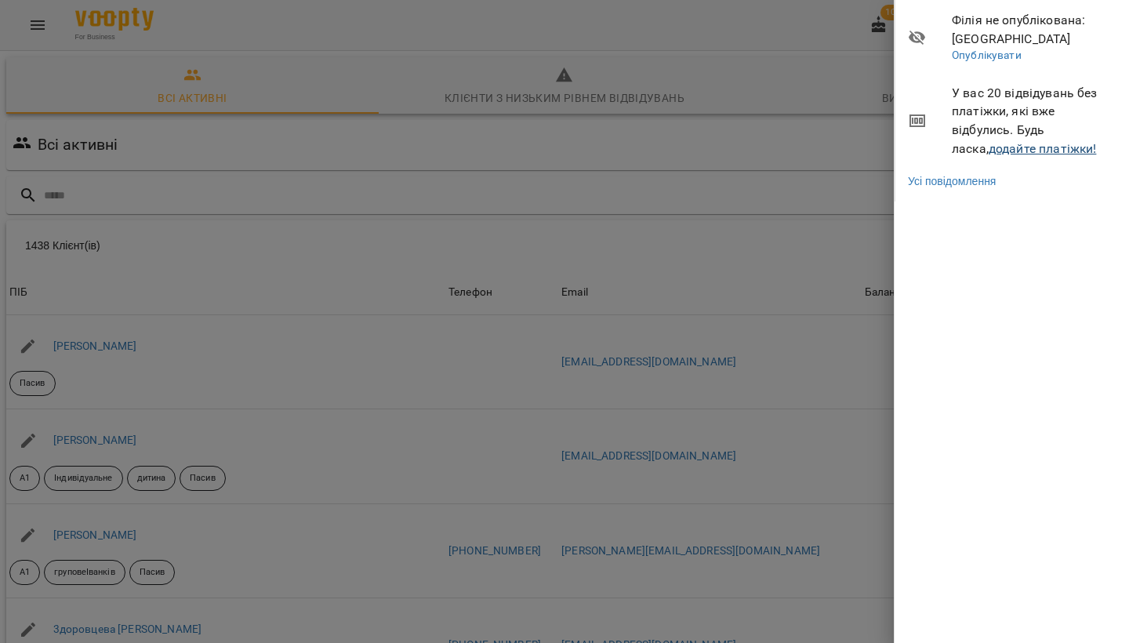
click at [1014, 146] on link "додайте платіжки!" at bounding box center [1043, 148] width 108 height 15
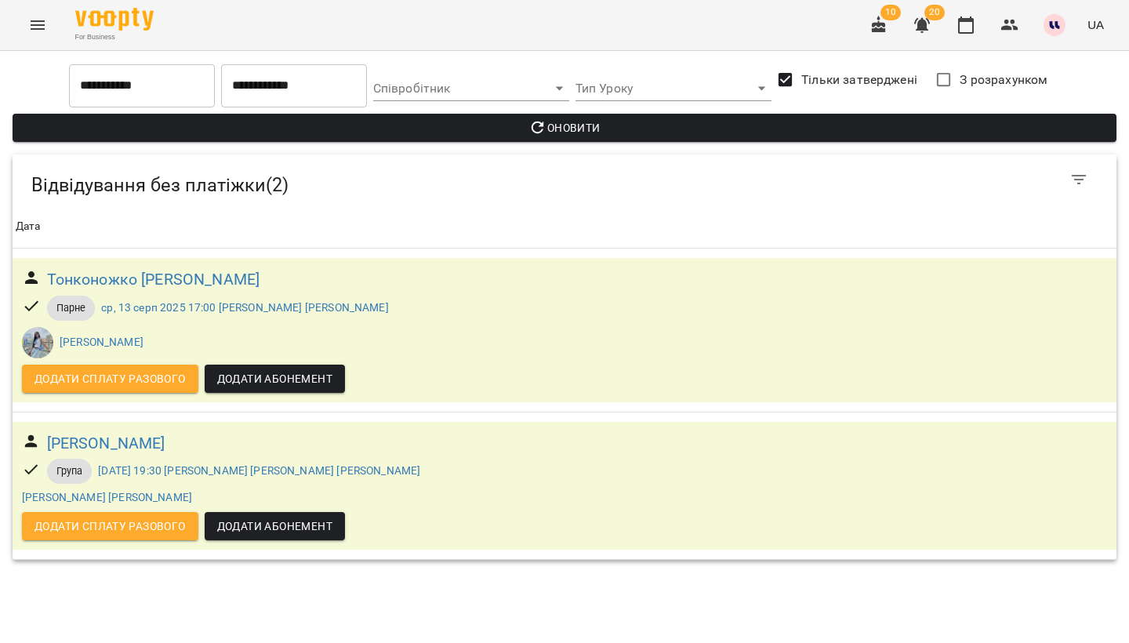
click at [158, 92] on input "**********" at bounding box center [142, 86] width 146 height 44
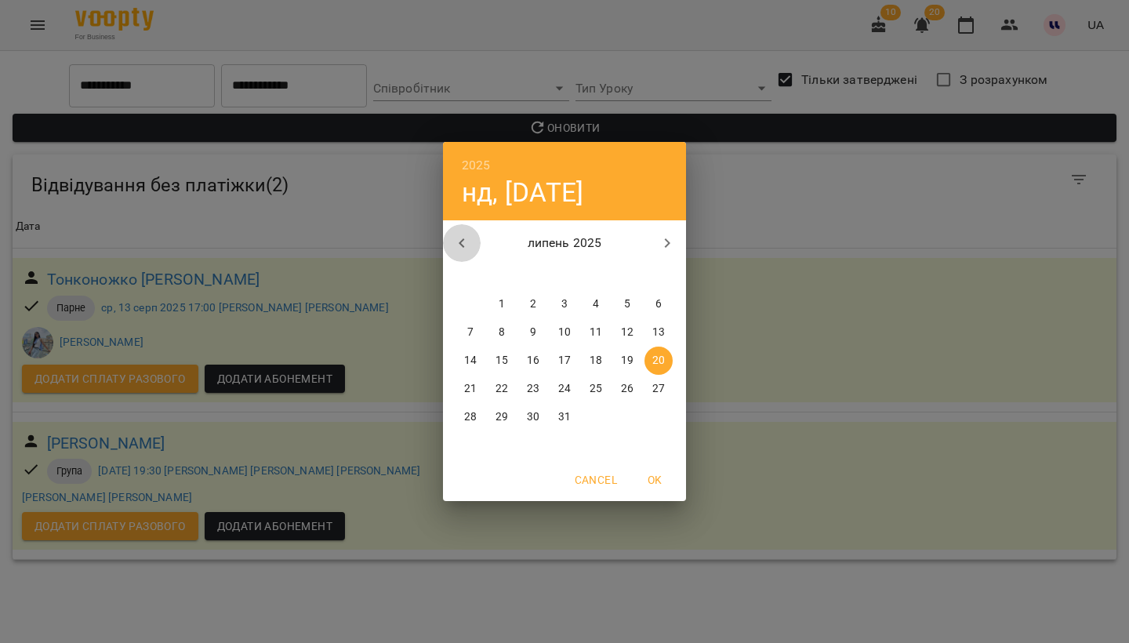
click at [464, 239] on icon "button" at bounding box center [461, 243] width 19 height 19
click at [622, 303] on span "1" at bounding box center [627, 304] width 28 height 16
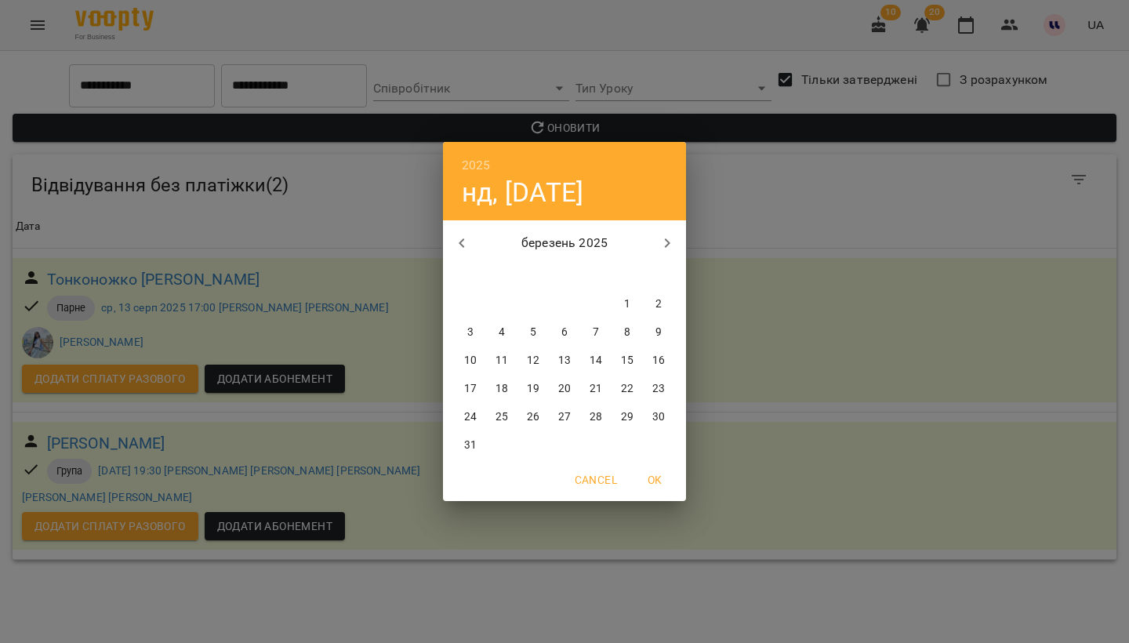
type input "**********"
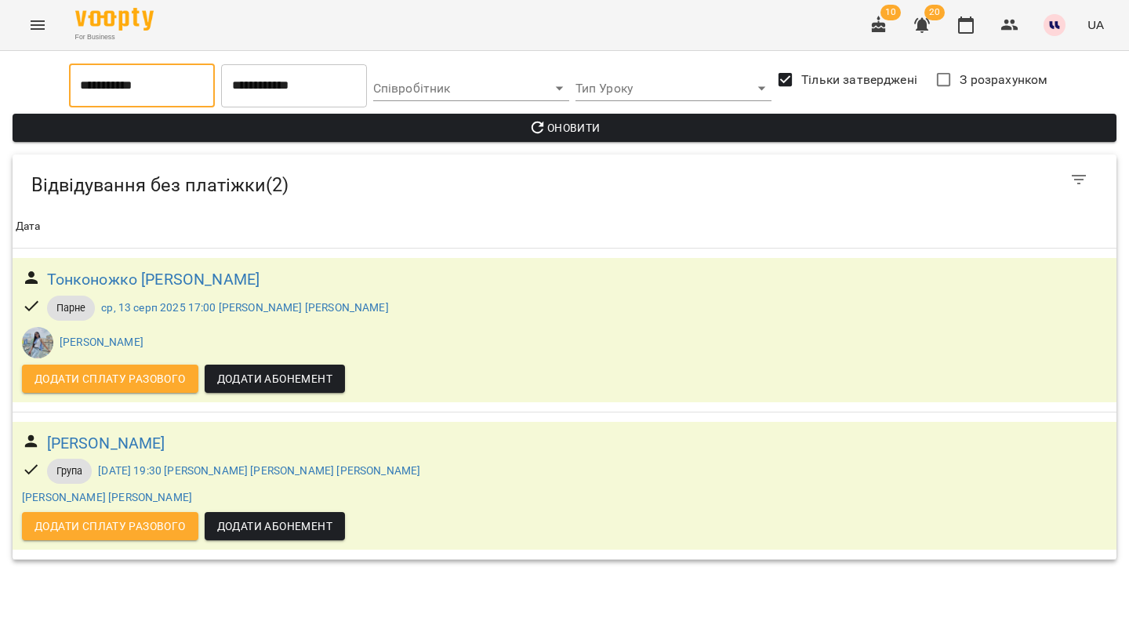
click at [431, 126] on span "Оновити" at bounding box center [564, 127] width 1079 height 19
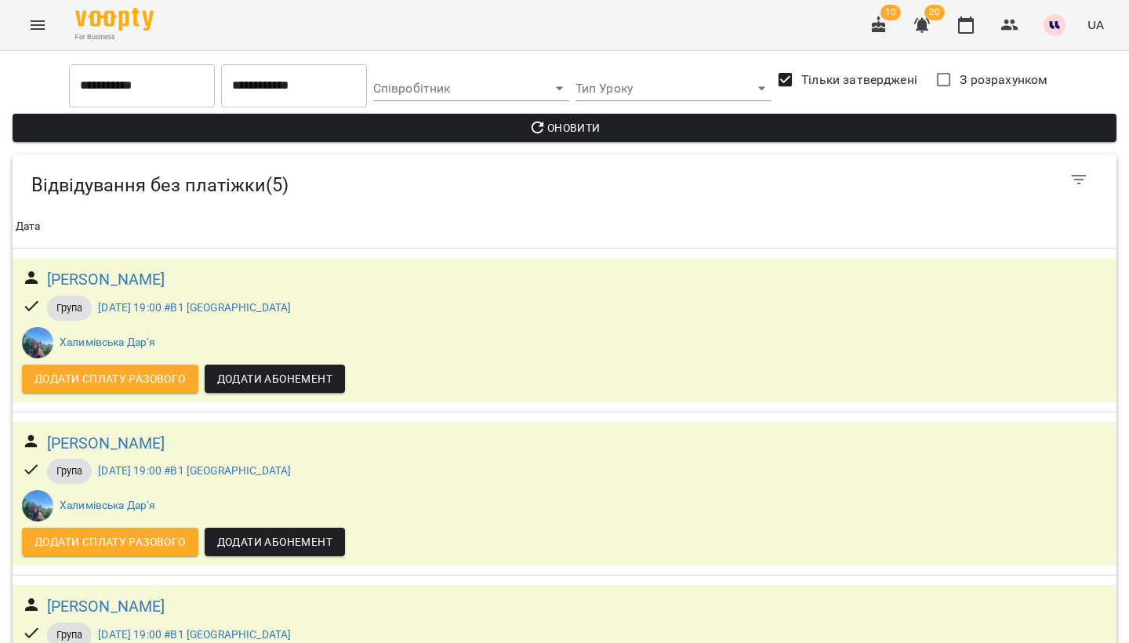
click at [53, 25] on button "Menu" at bounding box center [38, 25] width 38 height 38
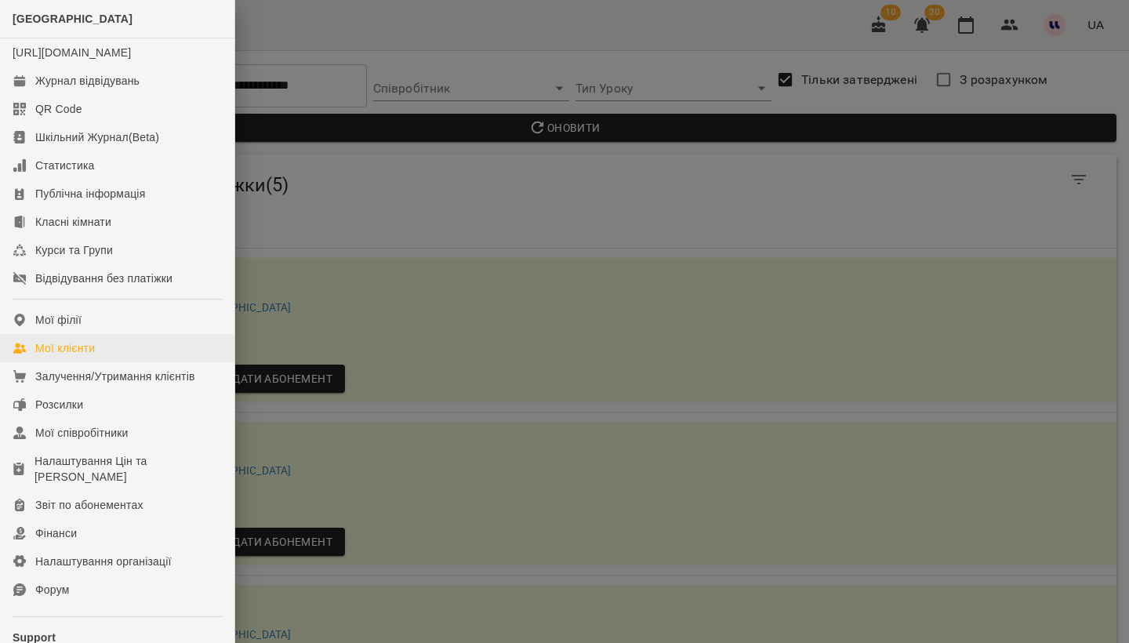
click at [97, 362] on link "Мої клієнти" at bounding box center [117, 348] width 234 height 28
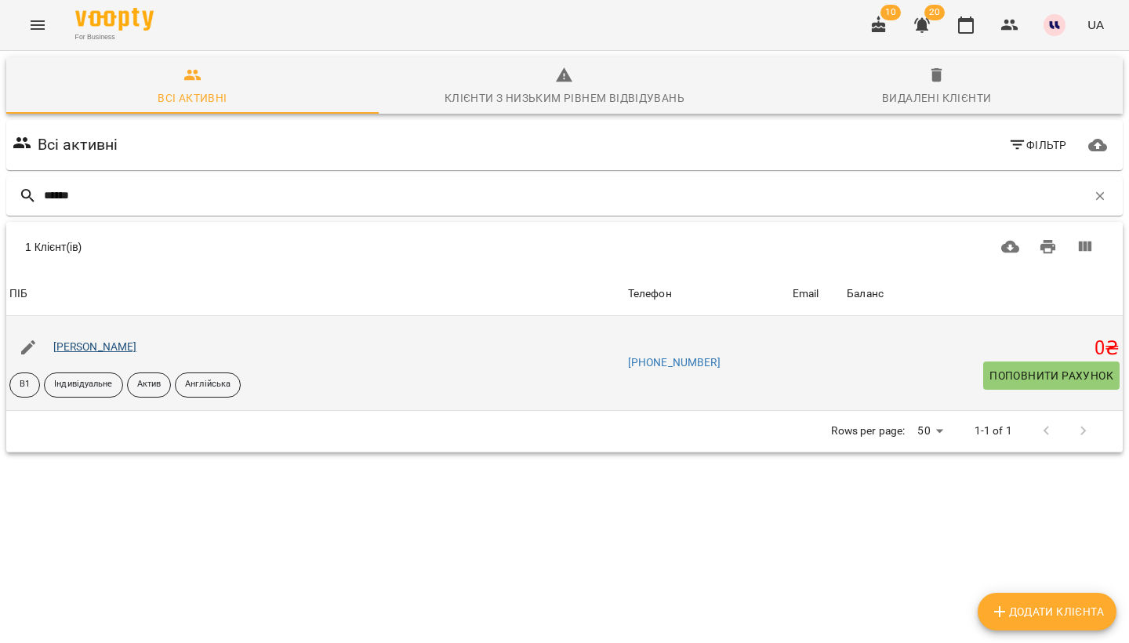
type input "******"
click at [137, 344] on link "Найдиш Вікторія Вікторівна" at bounding box center [95, 346] width 84 height 13
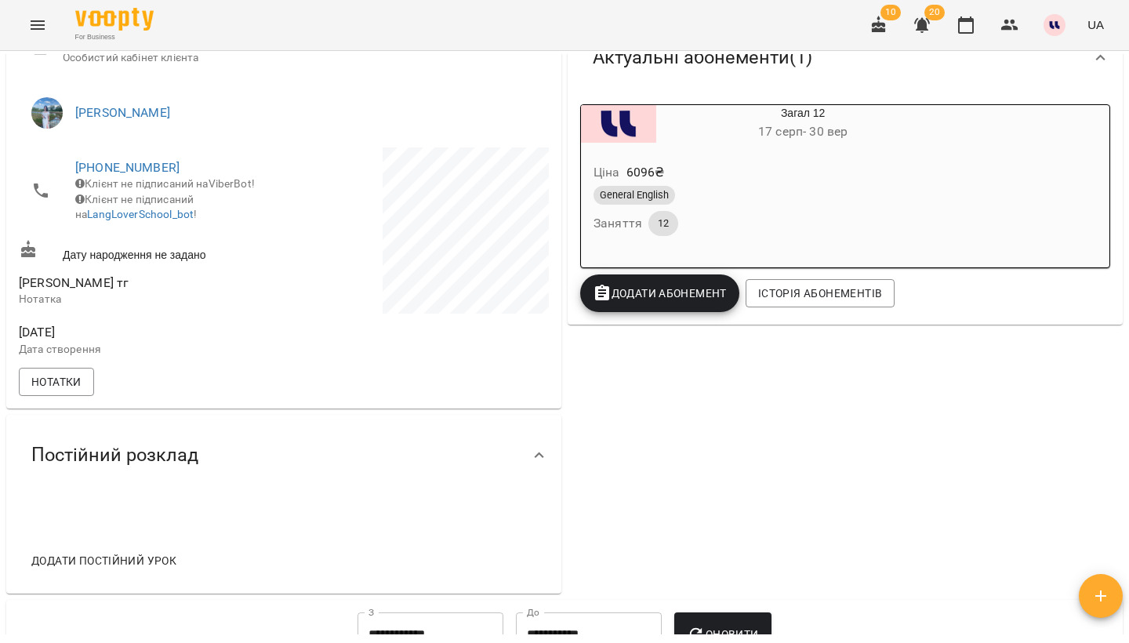
scroll to position [496, 0]
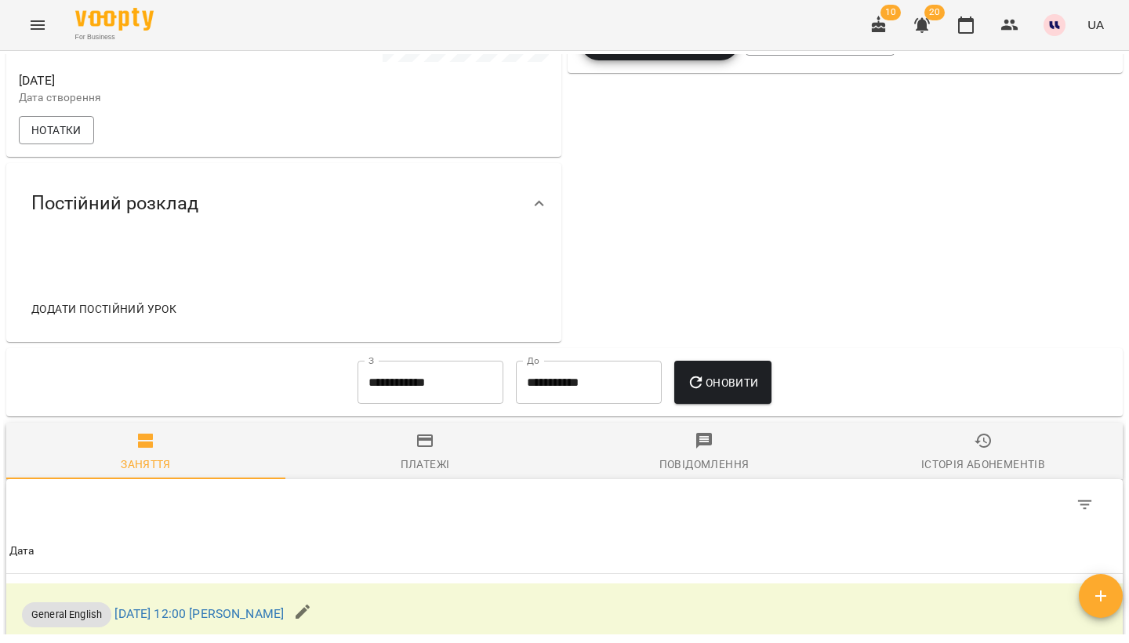
click at [953, 474] on div "Історія абонементів" at bounding box center [983, 464] width 124 height 19
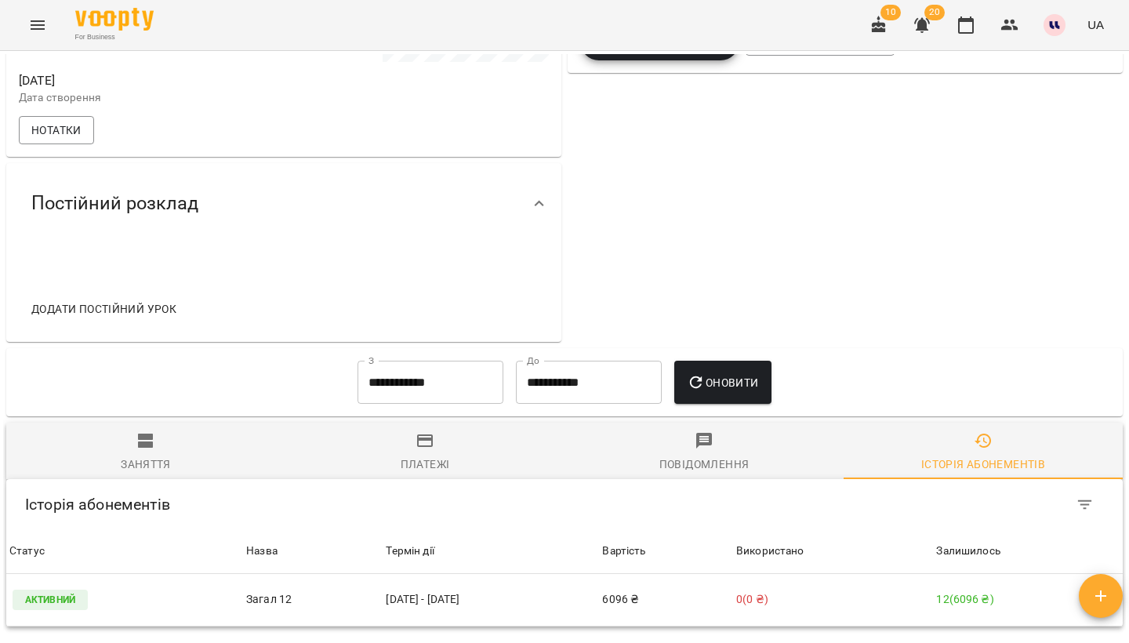
scroll to position [542, 0]
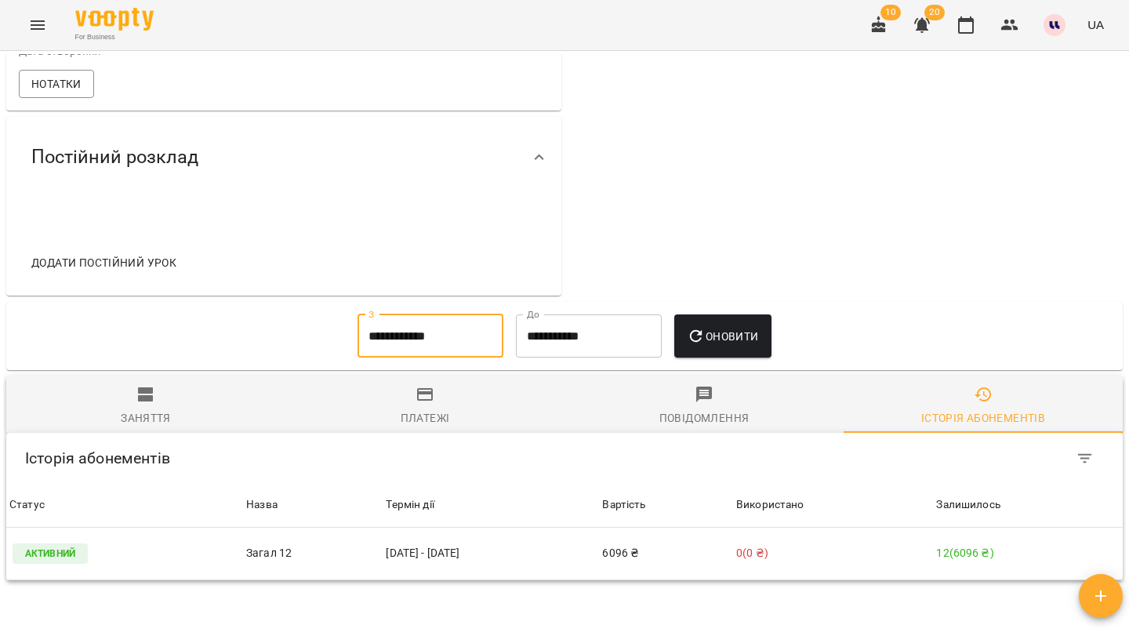
click at [454, 354] on input "**********" at bounding box center [431, 336] width 146 height 44
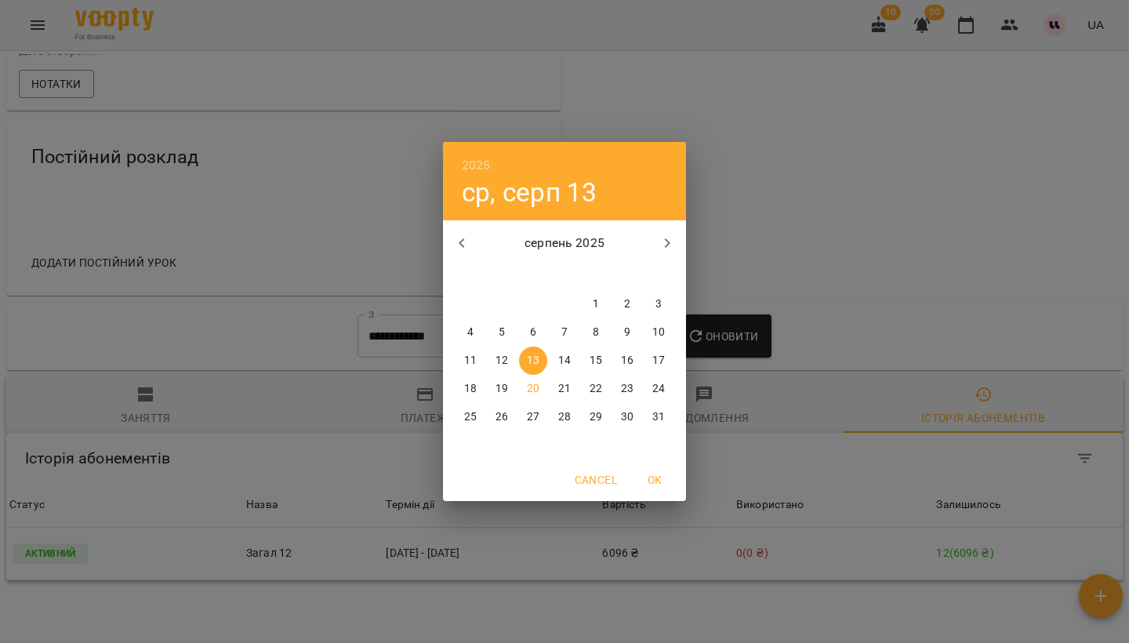
click at [597, 303] on p "1" at bounding box center [596, 304] width 6 height 16
type input "**********"
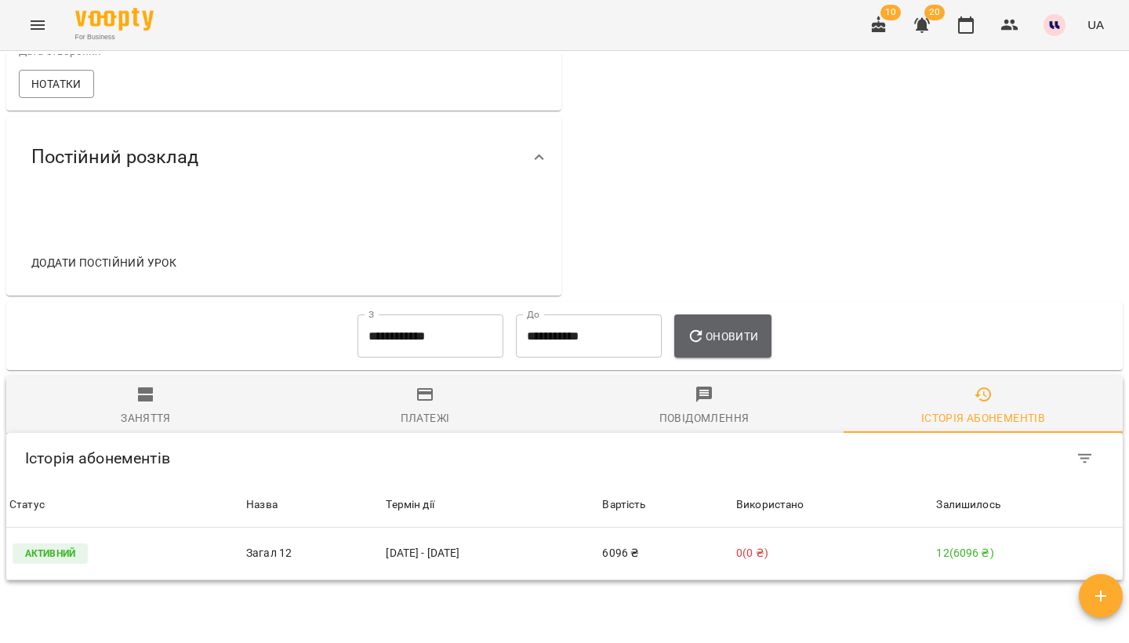
click at [724, 340] on span "Оновити" at bounding box center [722, 336] width 71 height 19
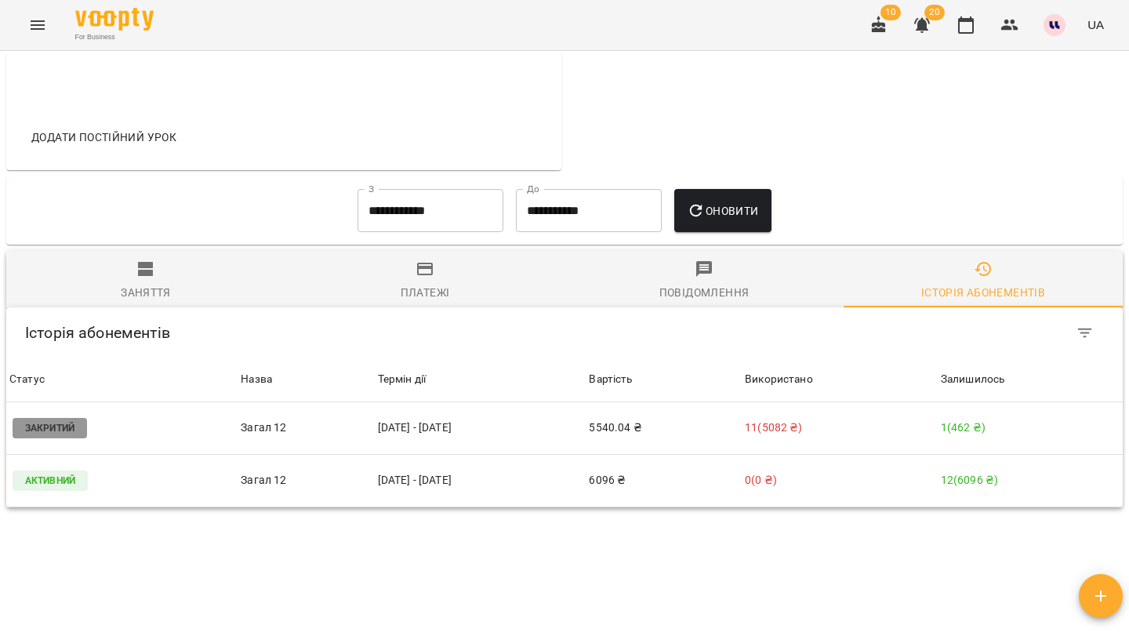
scroll to position [667, 0]
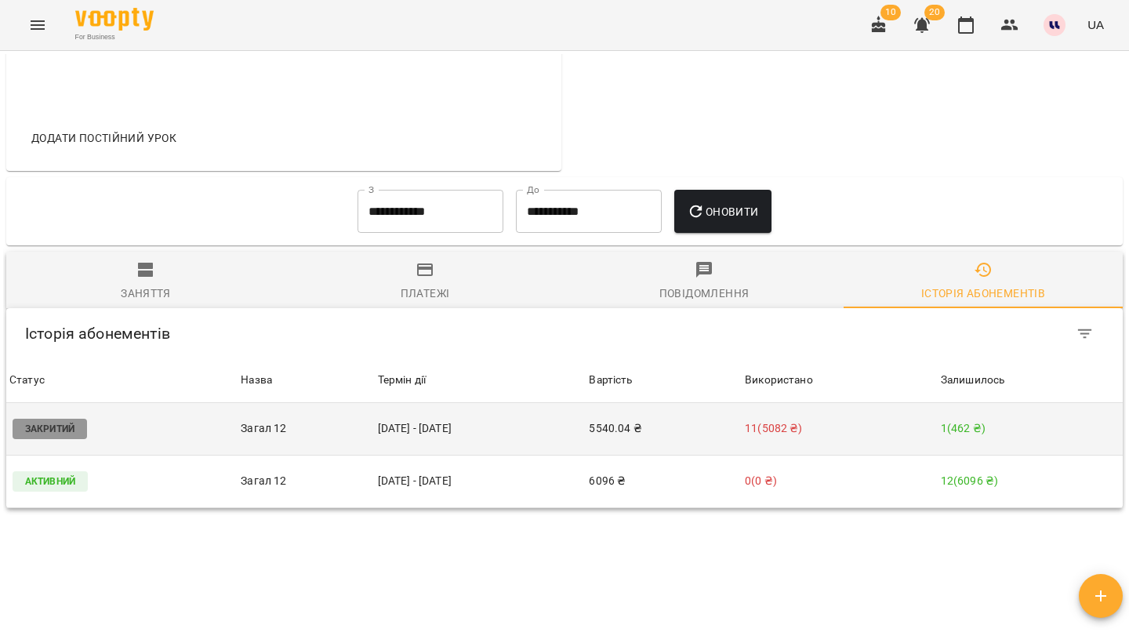
click at [648, 429] on td "5540.04 ₴" at bounding box center [664, 429] width 156 height 53
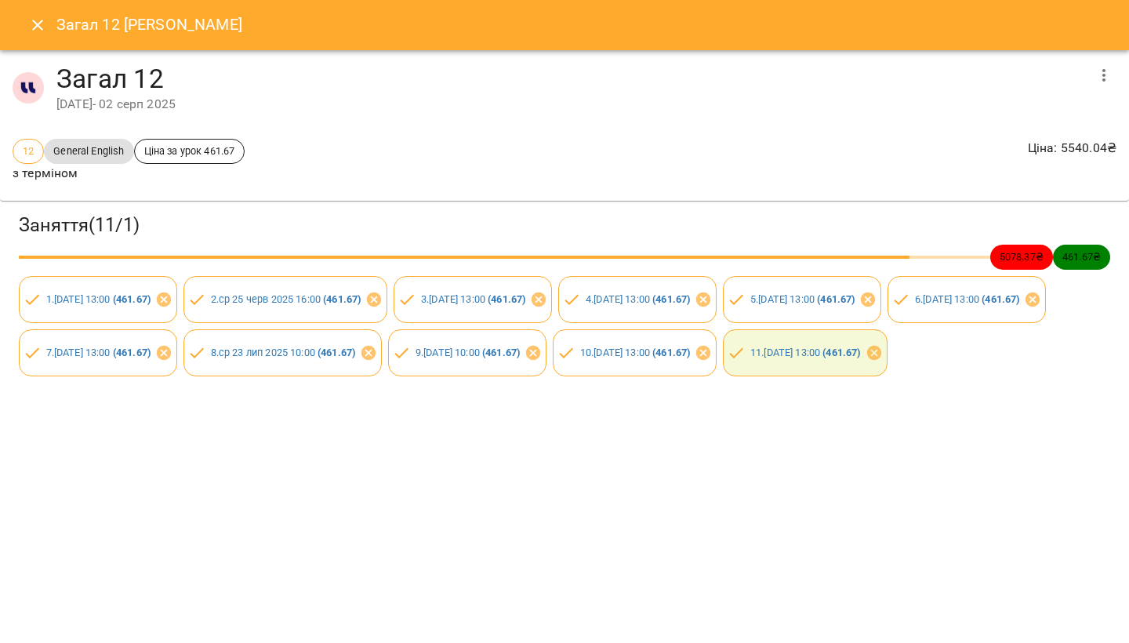
drag, startPoint x: 1025, startPoint y: 60, endPoint x: 1099, endPoint y: 74, distance: 75.0
click at [1099, 74] on icon "button" at bounding box center [1104, 75] width 19 height 19
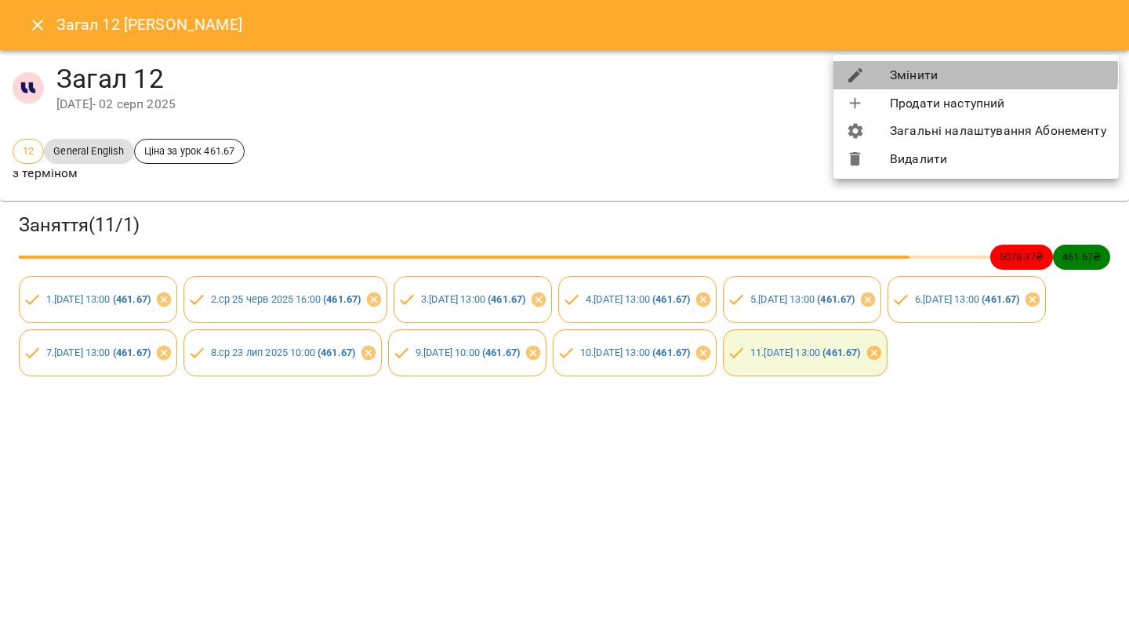
click at [921, 74] on li "Змінити" at bounding box center [976, 75] width 285 height 28
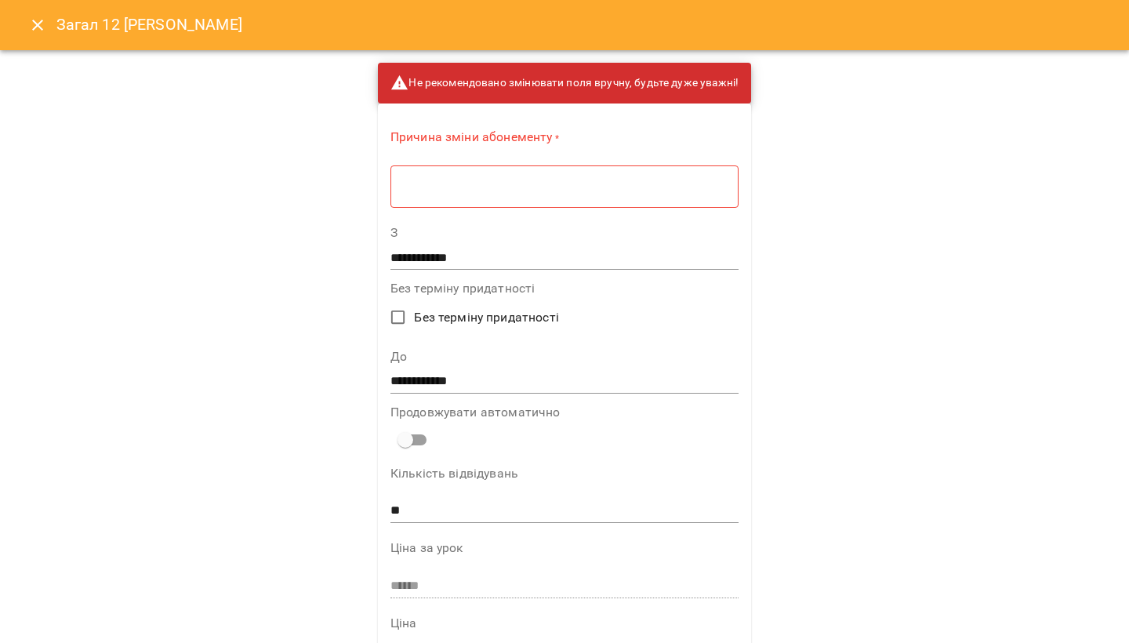
click at [590, 181] on textarea at bounding box center [564, 187] width 326 height 14
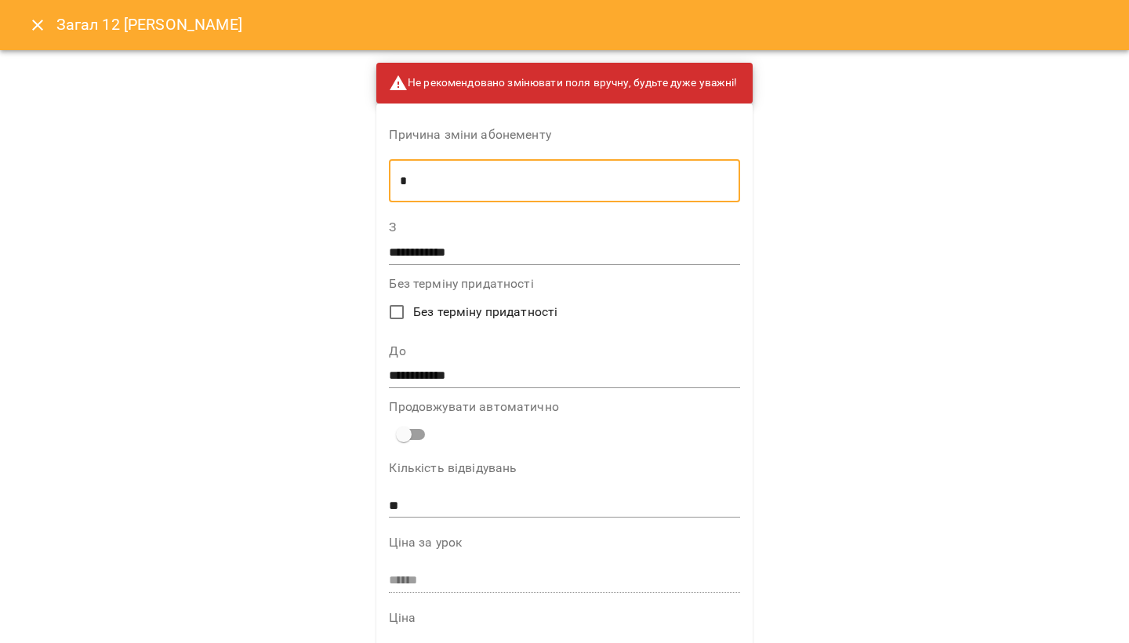
type textarea "*"
click at [466, 378] on input "**********" at bounding box center [564, 376] width 351 height 25
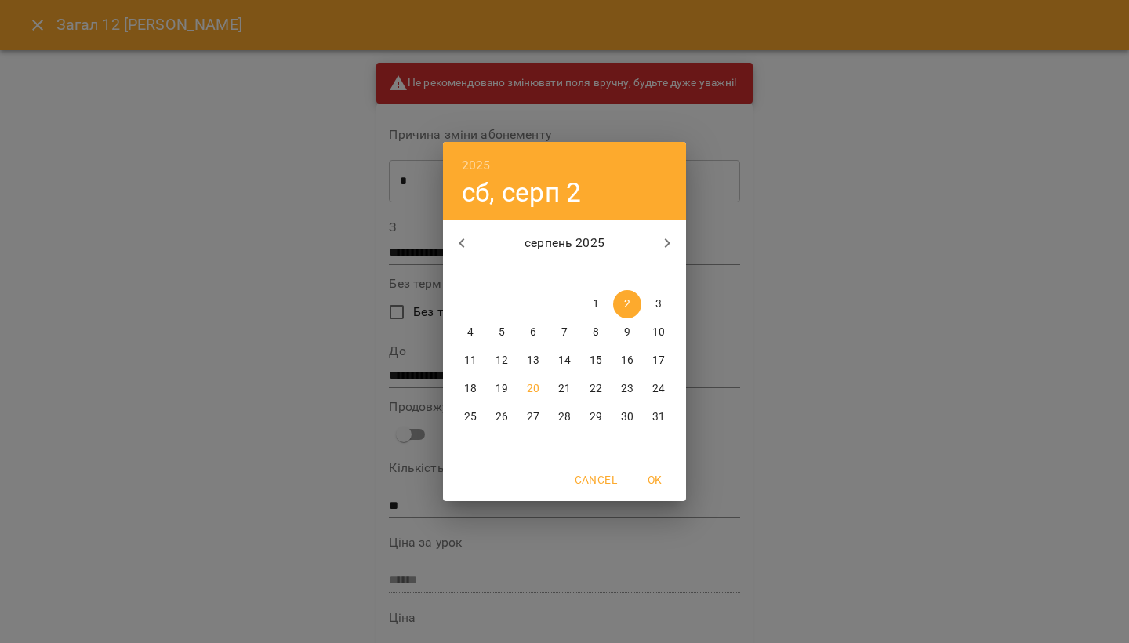
click at [659, 358] on p "17" at bounding box center [658, 361] width 13 height 16
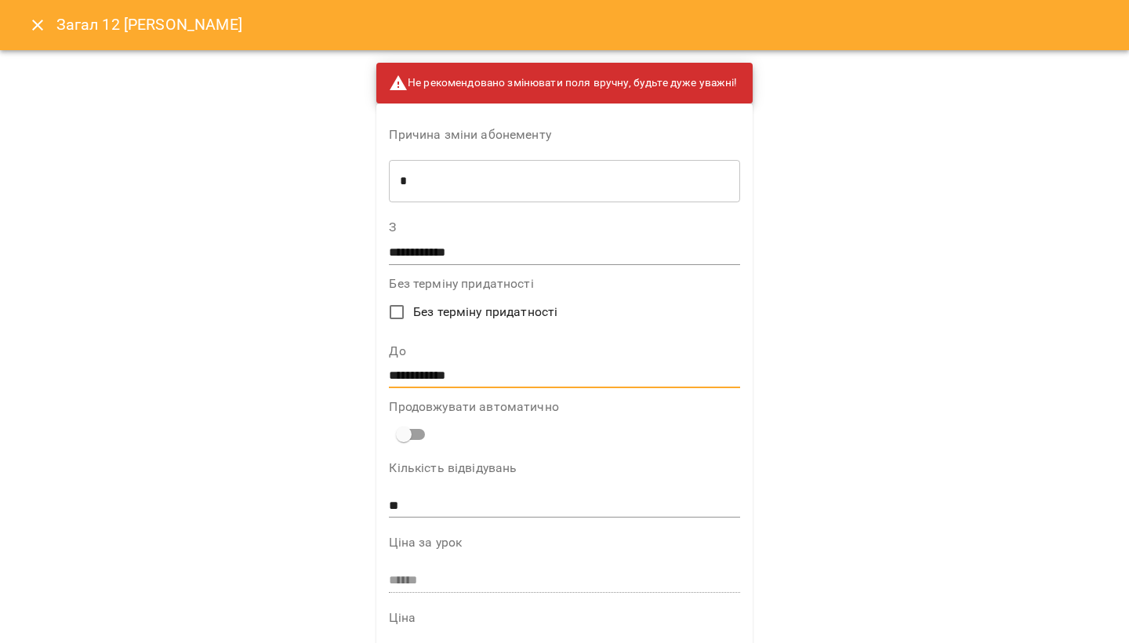
click at [590, 380] on input "**********" at bounding box center [564, 376] width 351 height 25
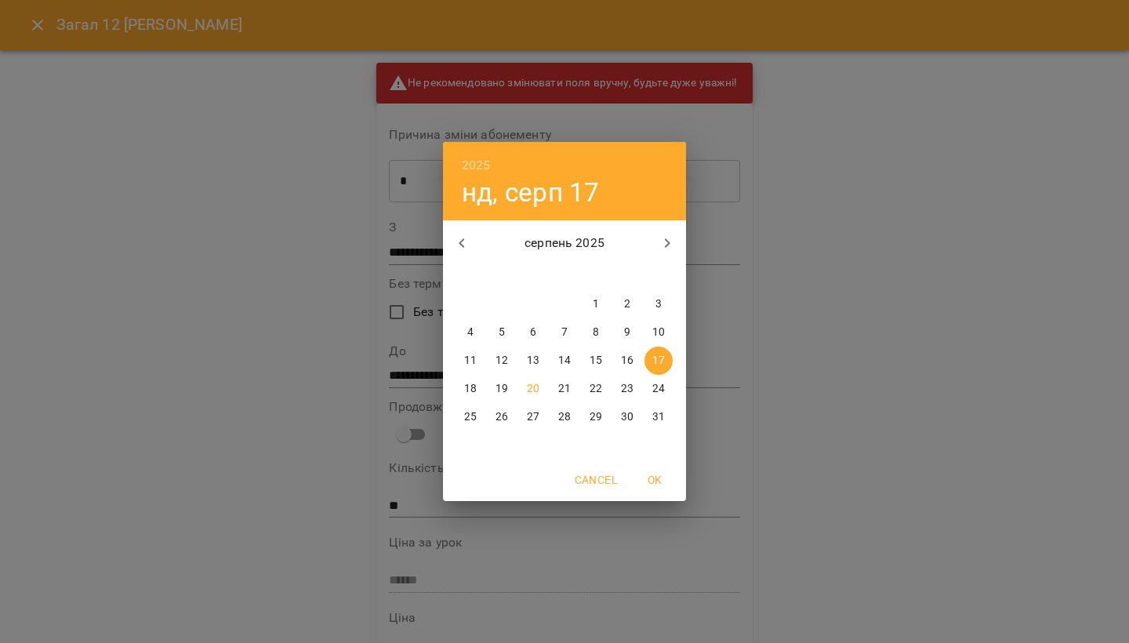
click at [527, 392] on p "20" at bounding box center [533, 389] width 13 height 16
type input "**********"
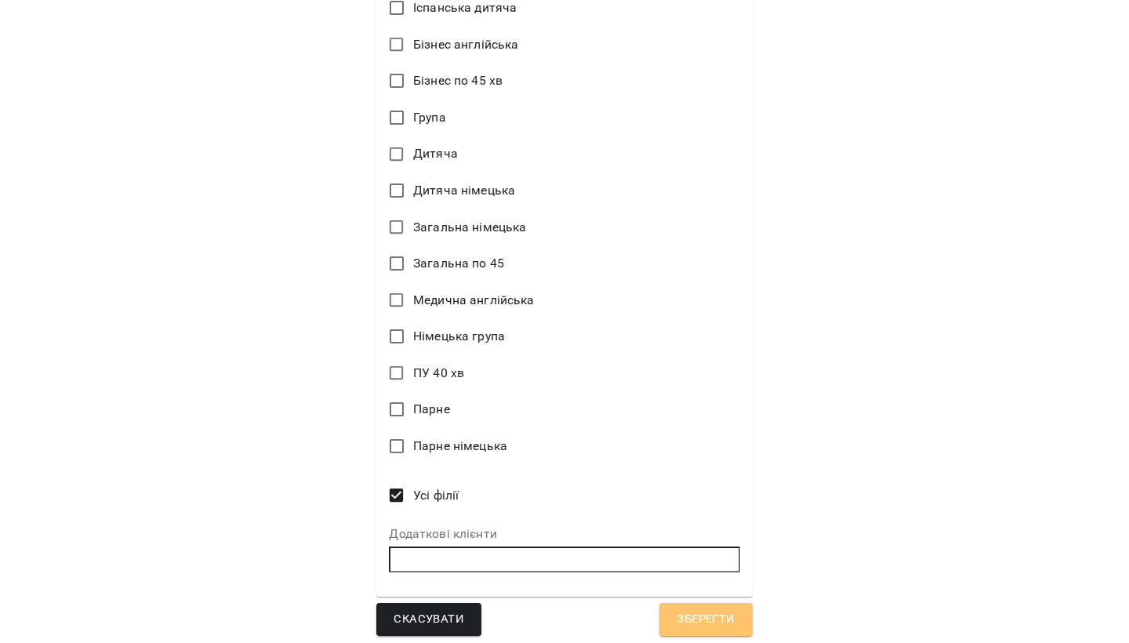
click at [710, 609] on span "Зберегти" at bounding box center [706, 619] width 58 height 20
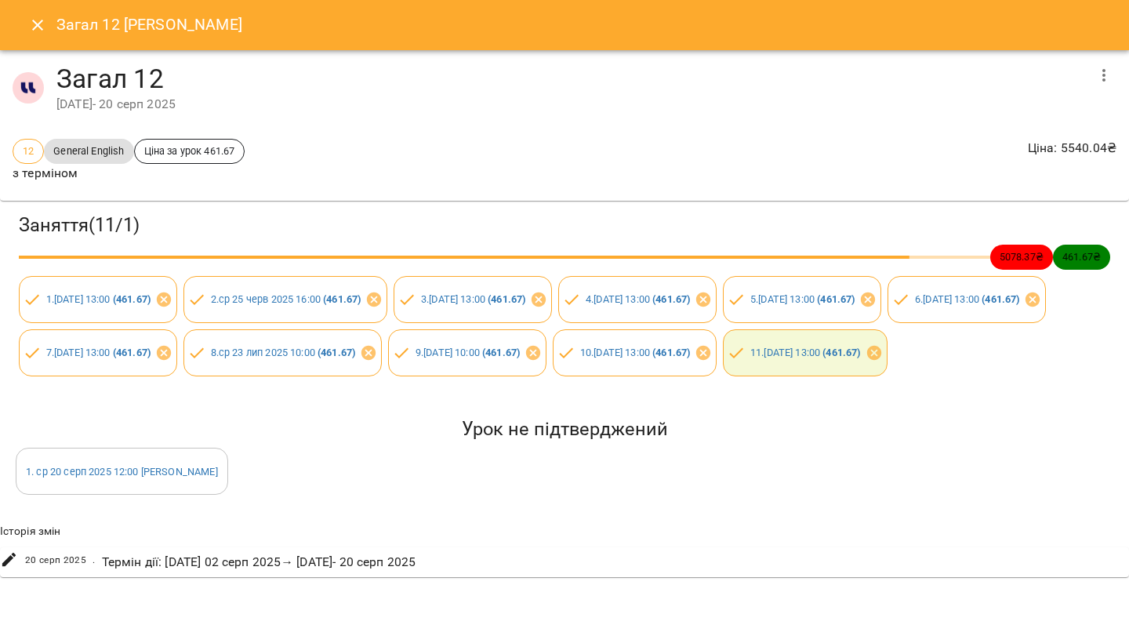
click at [38, 18] on icon "Close" at bounding box center [37, 25] width 19 height 19
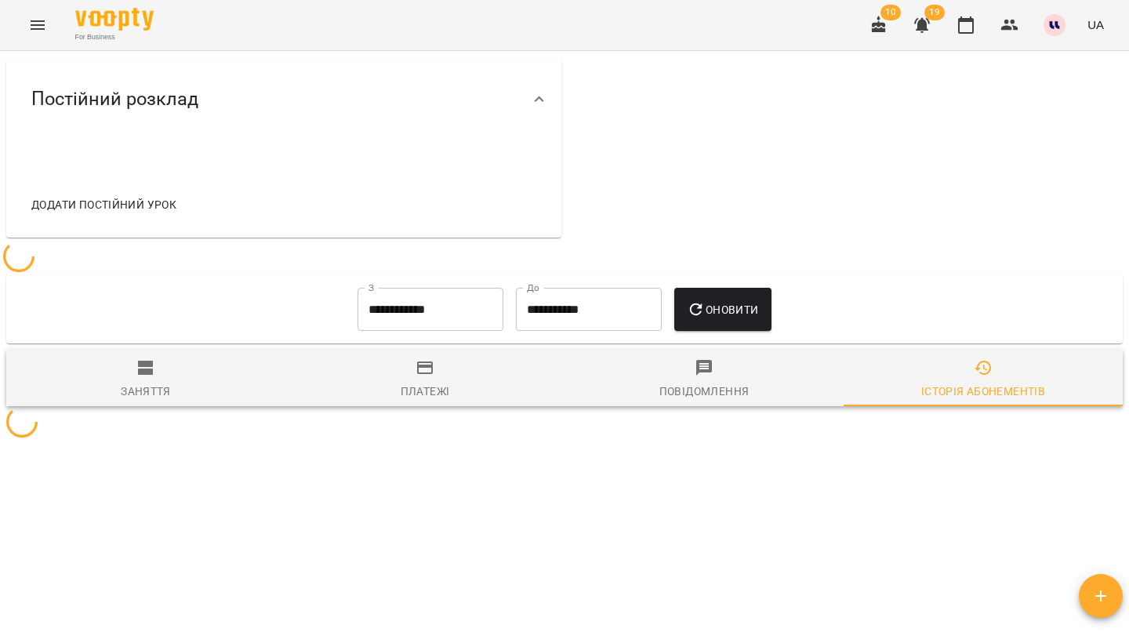
scroll to position [573, 0]
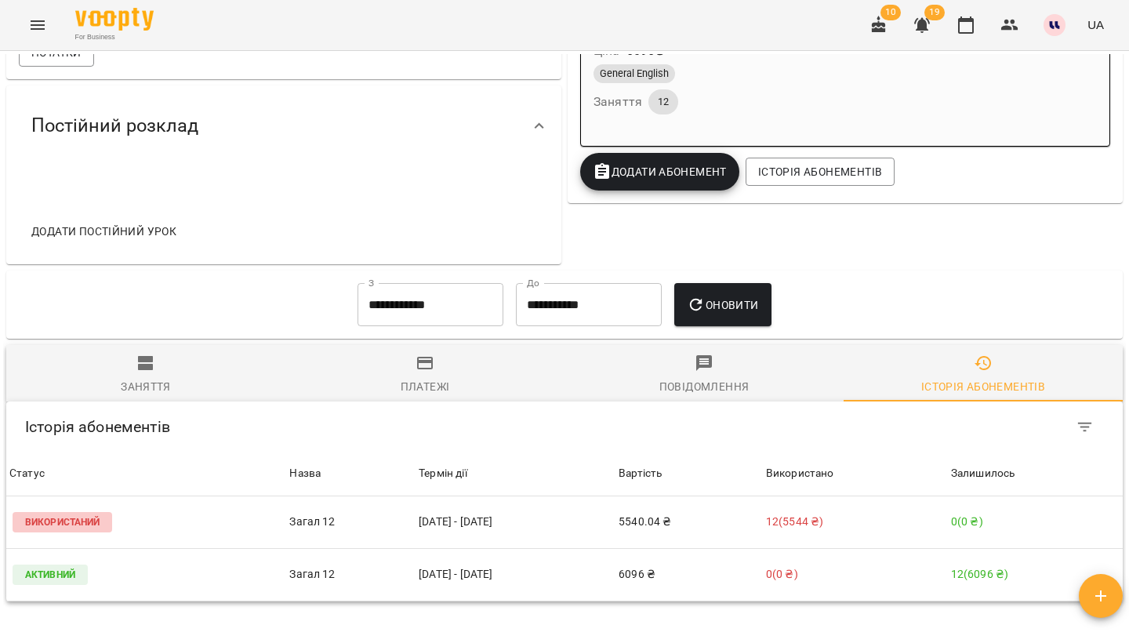
click at [651, 1] on div "For Business 10 19 UA" at bounding box center [564, 25] width 1129 height 50
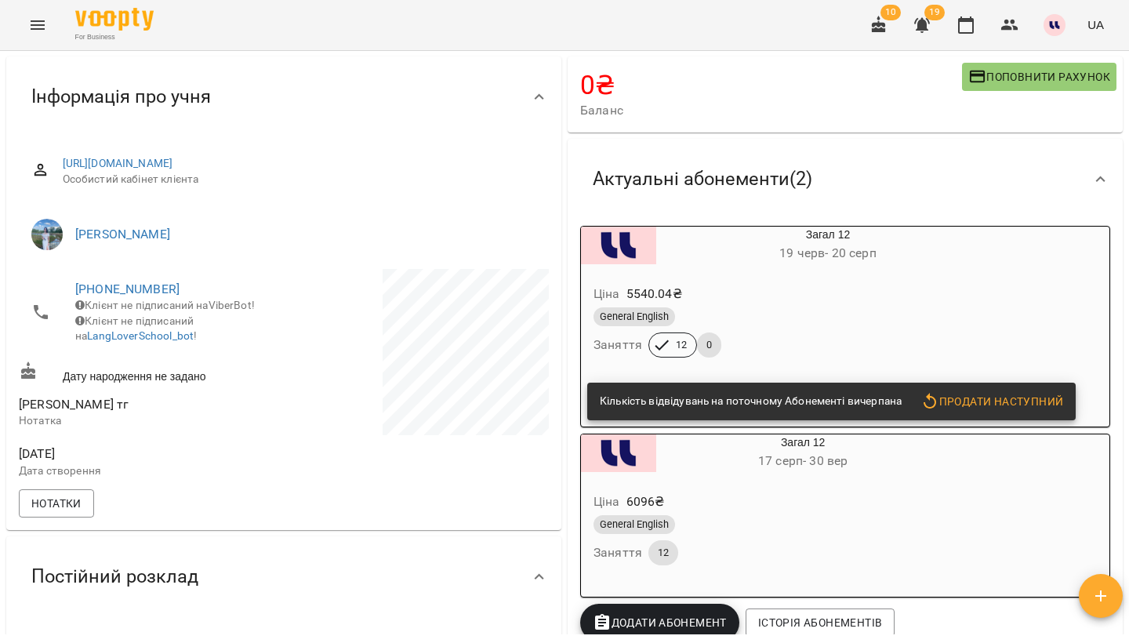
scroll to position [94, 0]
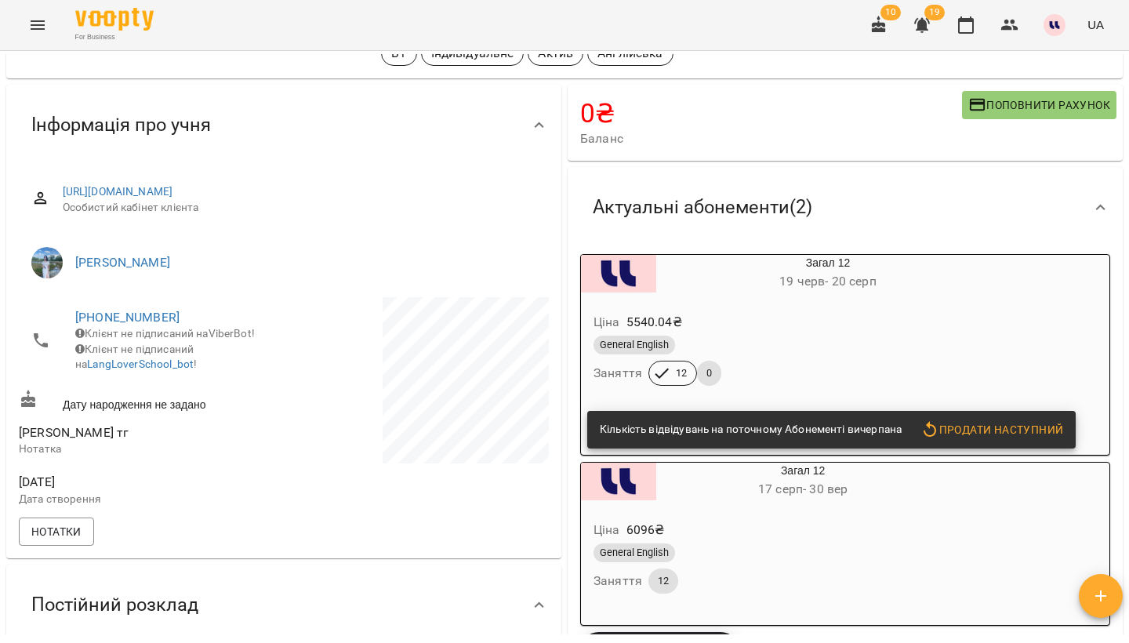
click at [38, 16] on icon "Menu" at bounding box center [37, 25] width 19 height 19
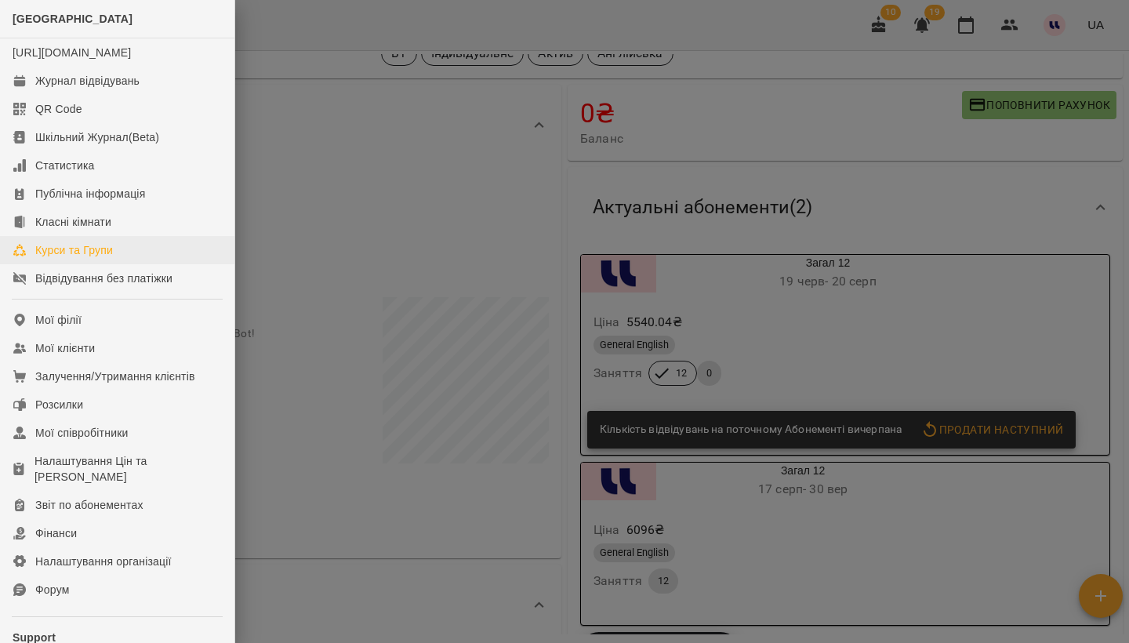
click at [84, 258] on div "Курси та Групи" at bounding box center [74, 250] width 78 height 16
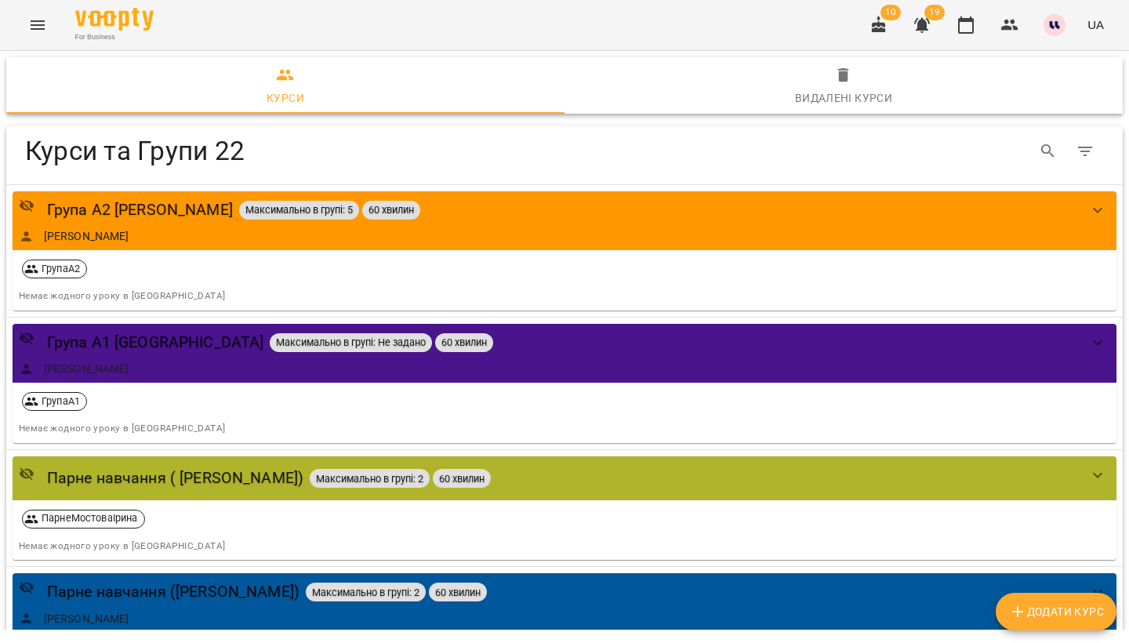
click at [45, 36] on button "Menu" at bounding box center [38, 25] width 38 height 38
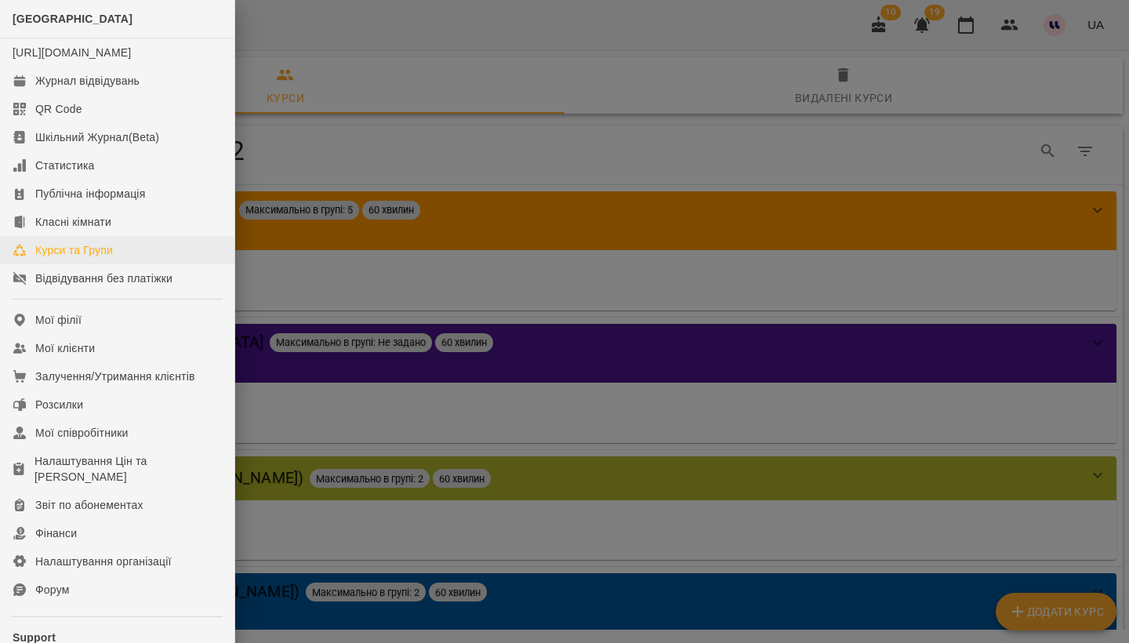
click at [82, 258] on div "Курси та Групи" at bounding box center [74, 250] width 78 height 16
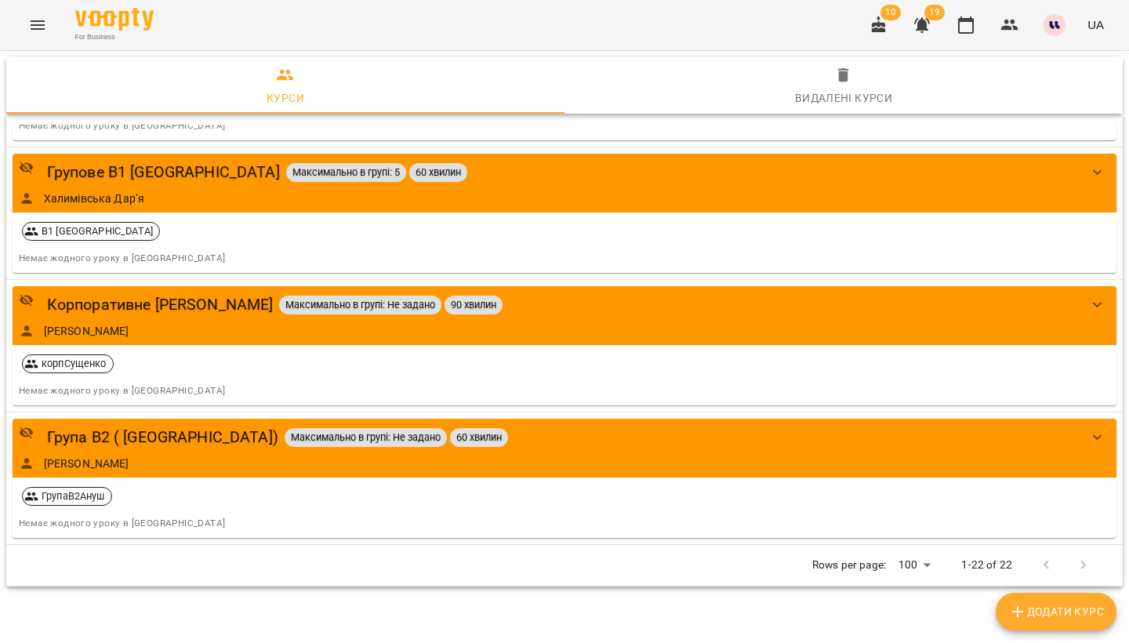
scroll to position [2430, 0]
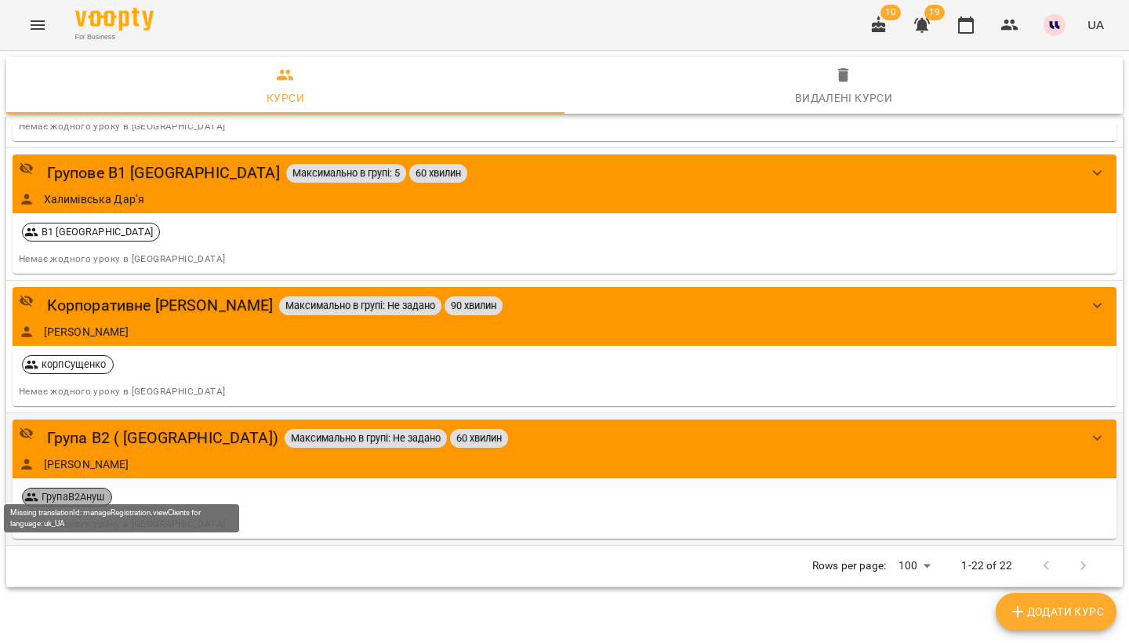
click at [83, 490] on span "ГрупаВ2Ануш" at bounding box center [73, 497] width 76 height 14
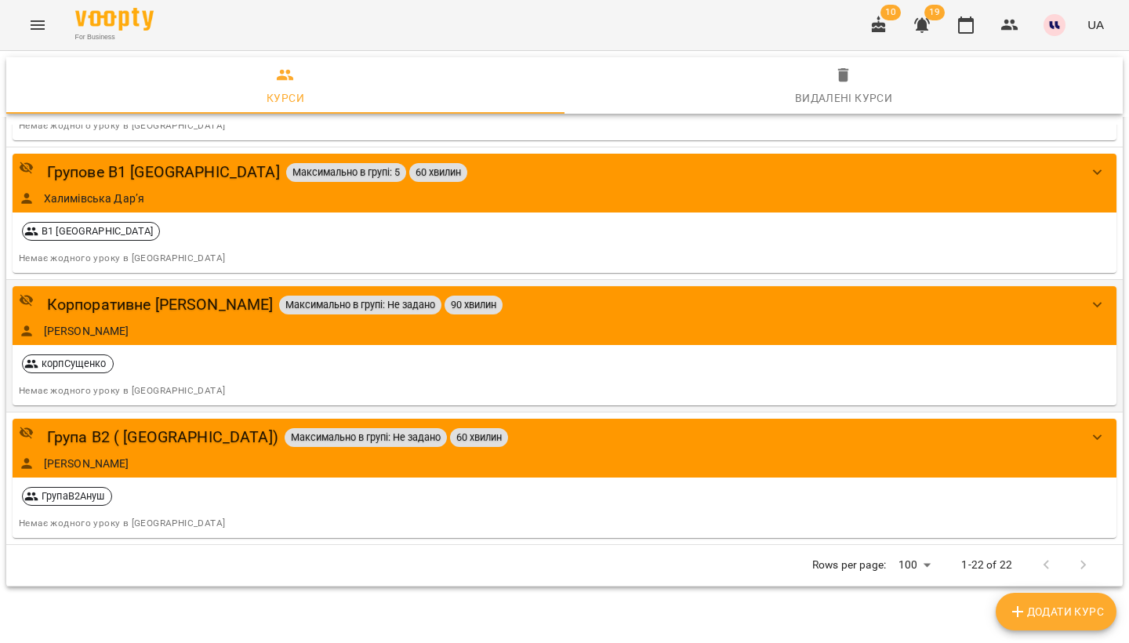
scroll to position [2430, 0]
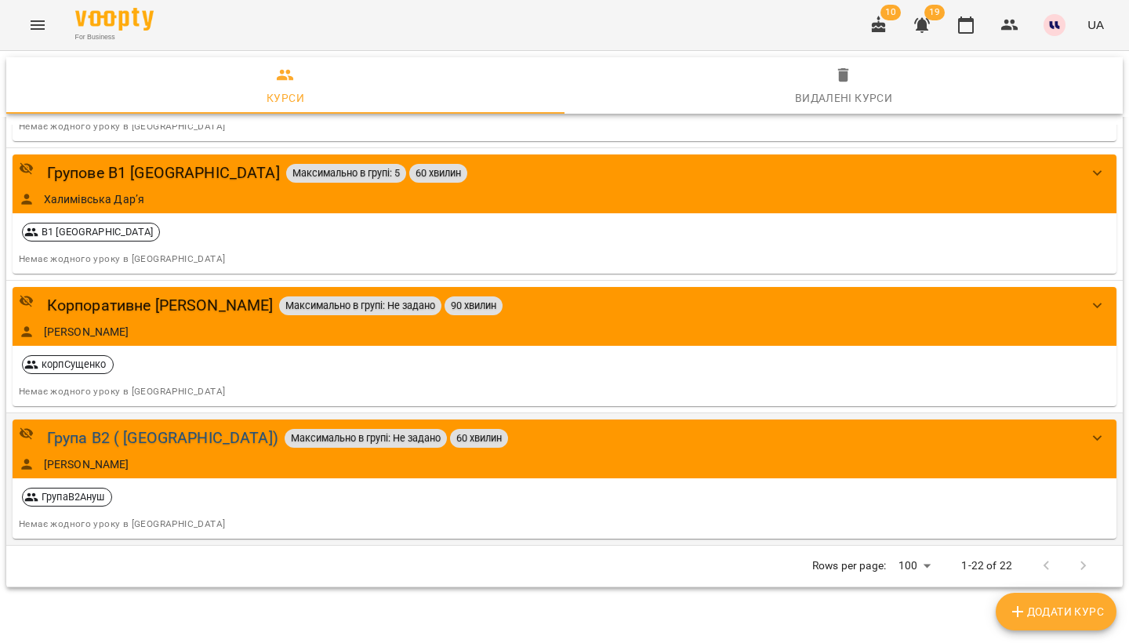
click at [115, 426] on div "Група В2 ( [GEOGRAPHIC_DATA])" at bounding box center [162, 438] width 231 height 24
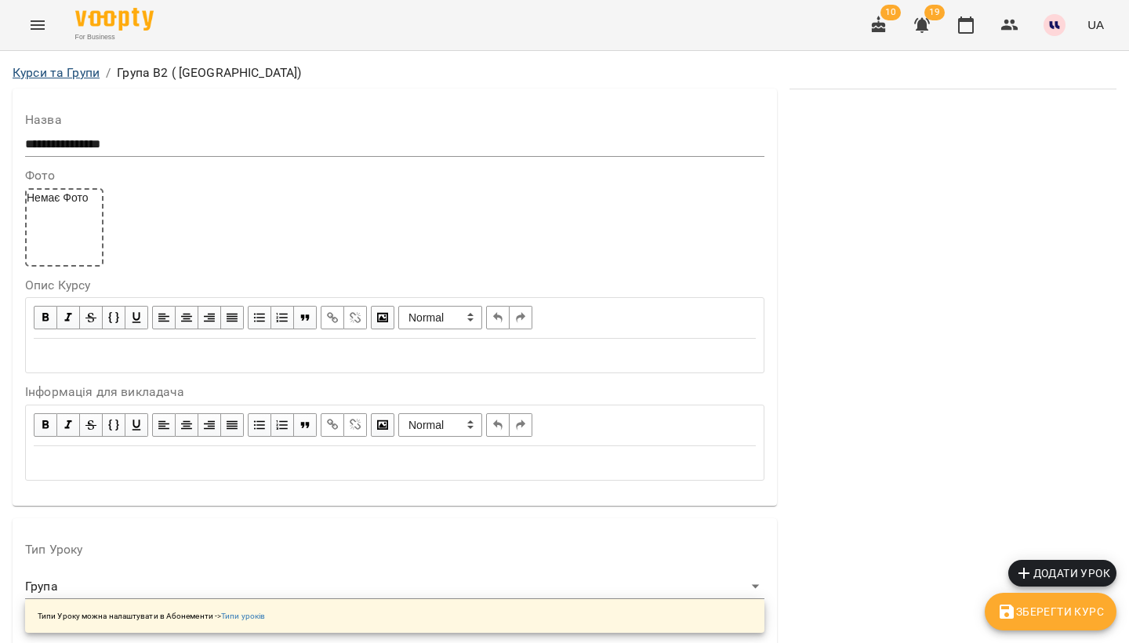
click at [60, 68] on link "Курси та Групи" at bounding box center [56, 72] width 87 height 15
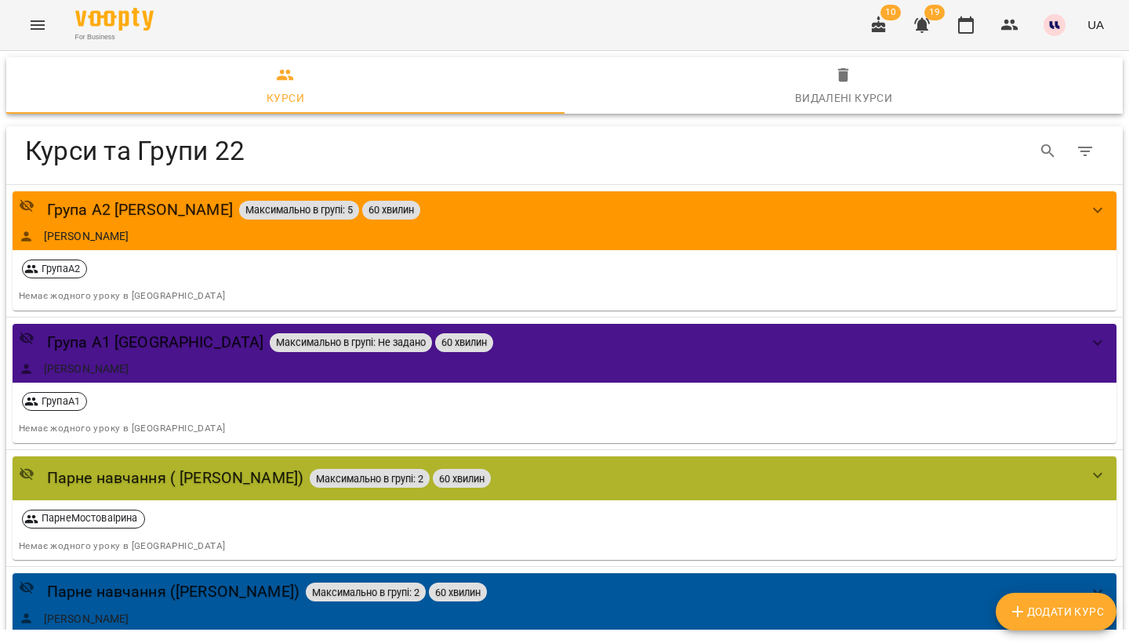
click at [1043, 608] on span "Додати Курс" at bounding box center [1056, 611] width 96 height 19
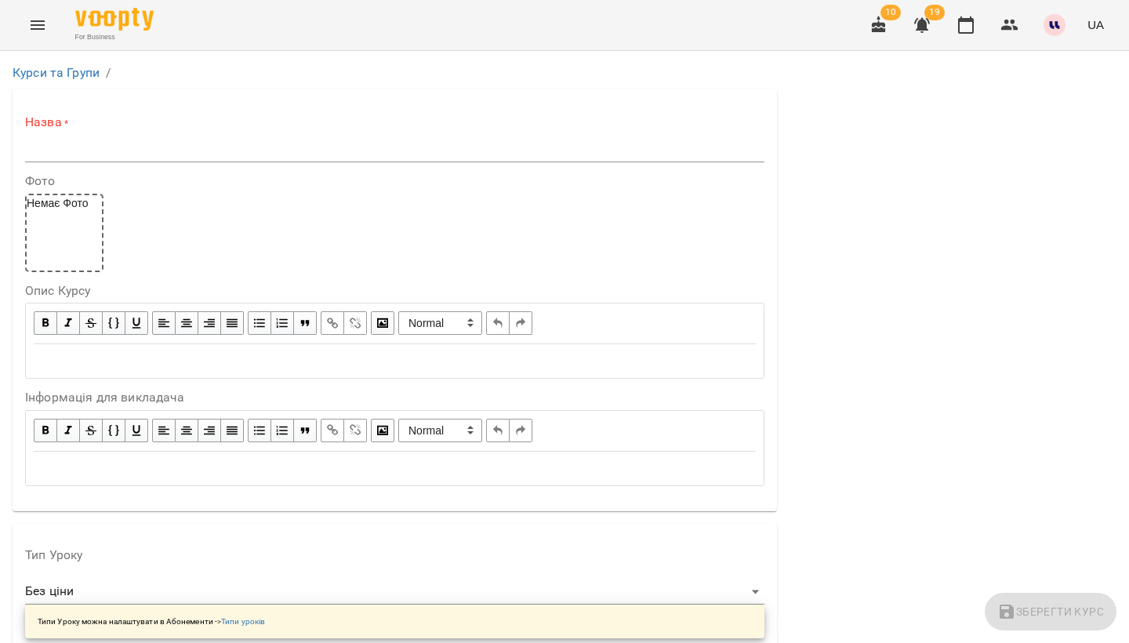
click at [186, 148] on input "text" at bounding box center [394, 149] width 739 height 25
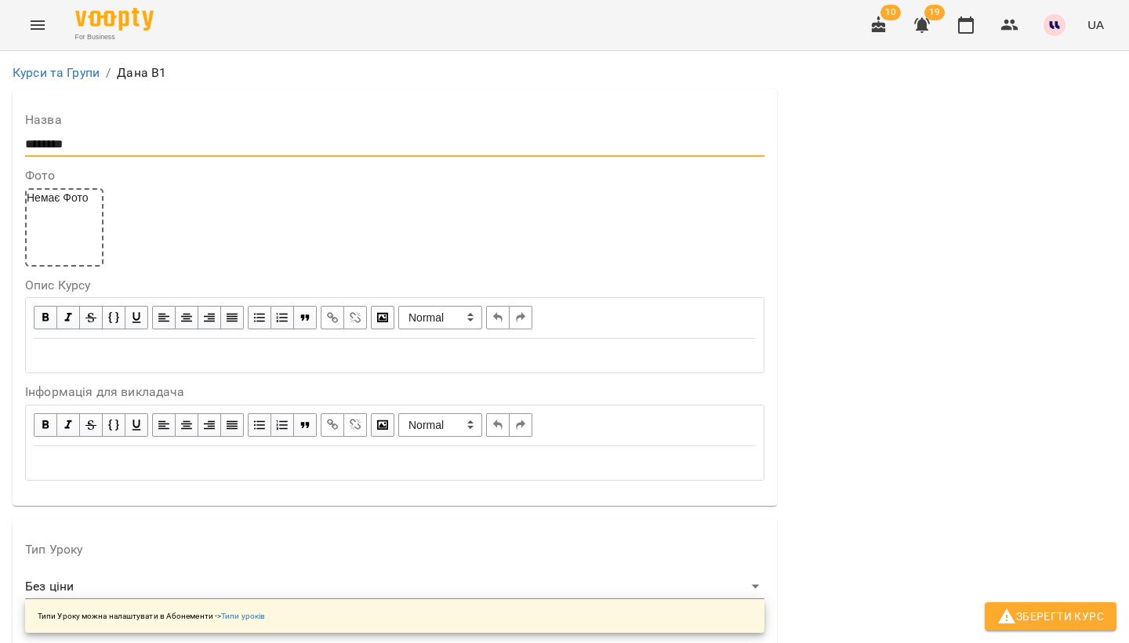
drag, startPoint x: 62, startPoint y: 143, endPoint x: 18, endPoint y: 141, distance: 44.0
click at [17, 143] on div "**********" at bounding box center [395, 297] width 765 height 417
type input "**********"
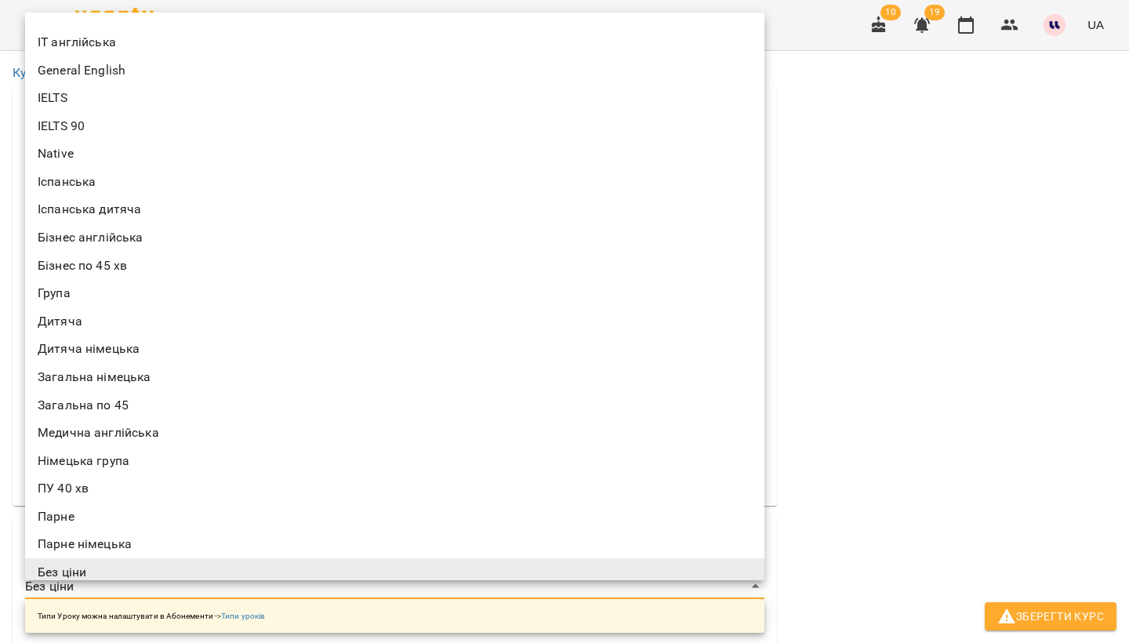
click at [63, 282] on li "Група" at bounding box center [394, 293] width 739 height 28
type input "*****"
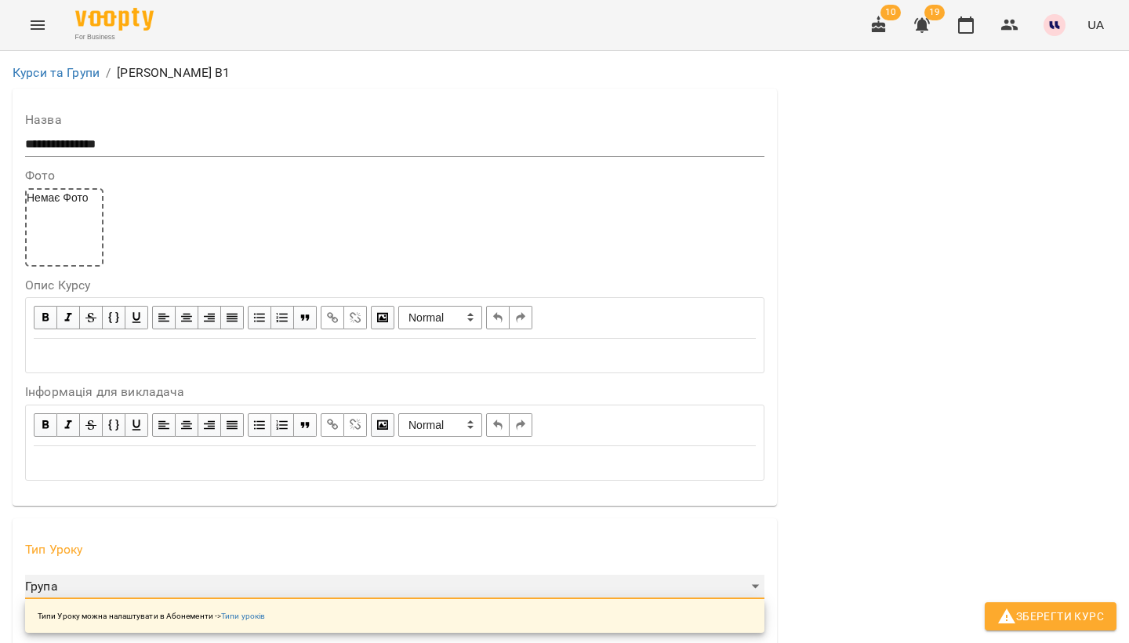
scroll to position [367, 0]
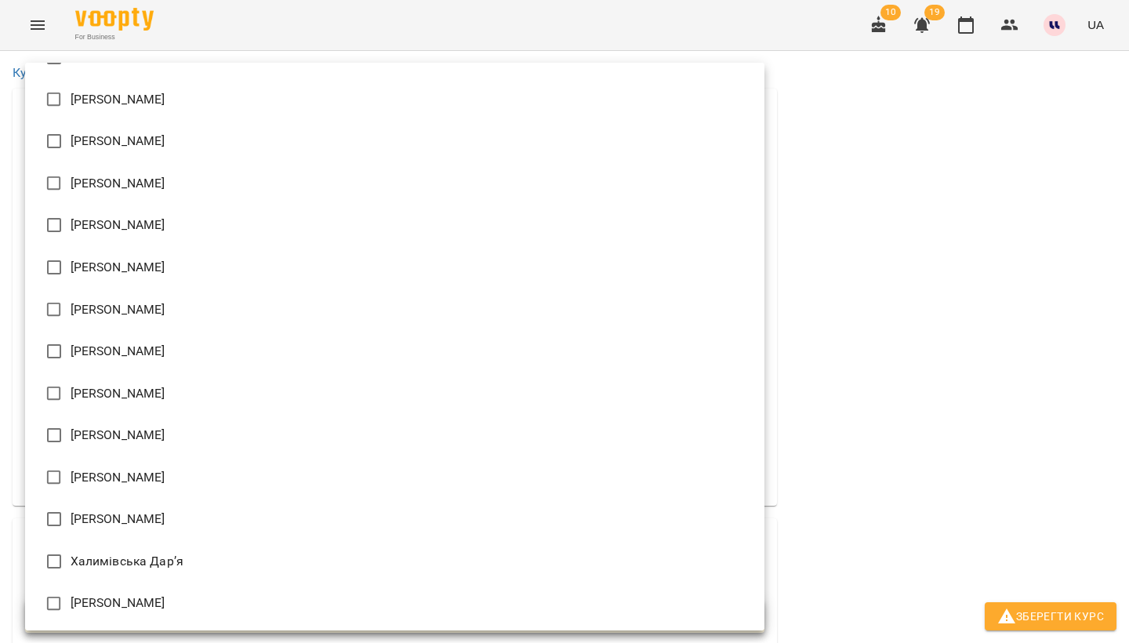
scroll to position [1167, 0]
type input "**********"
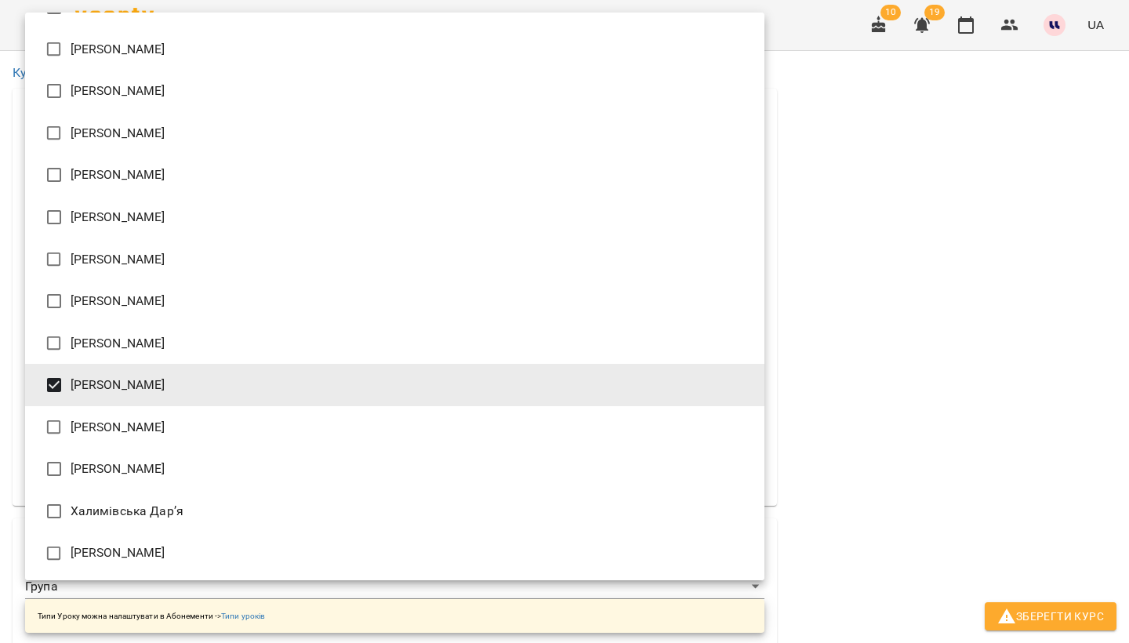
click at [914, 434] on div at bounding box center [564, 321] width 1129 height 643
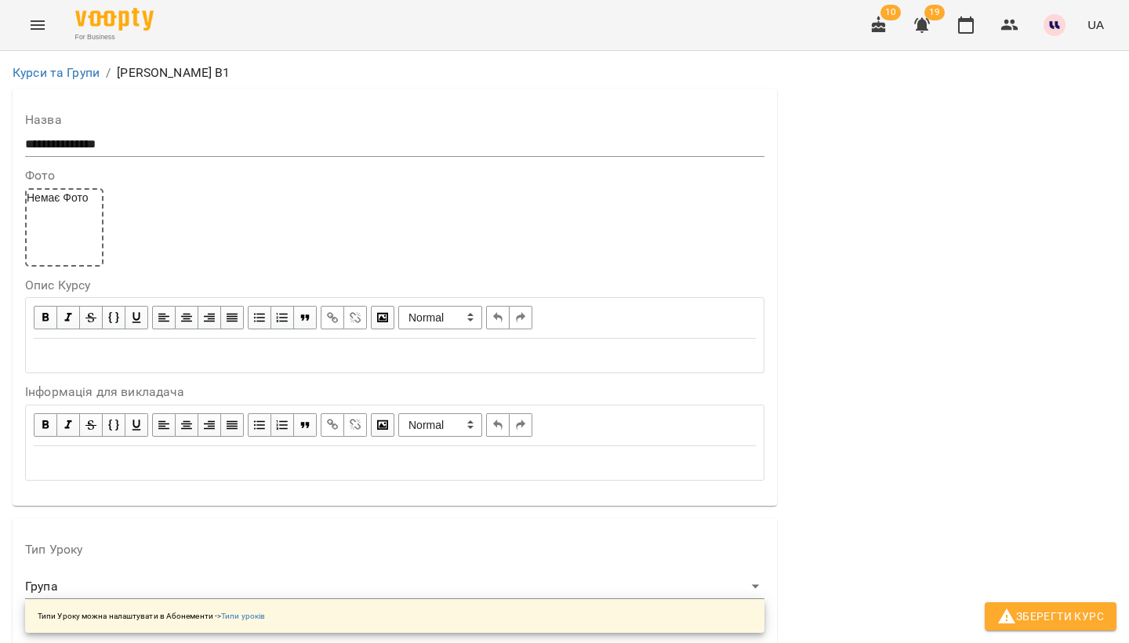
scroll to position [1141, 0]
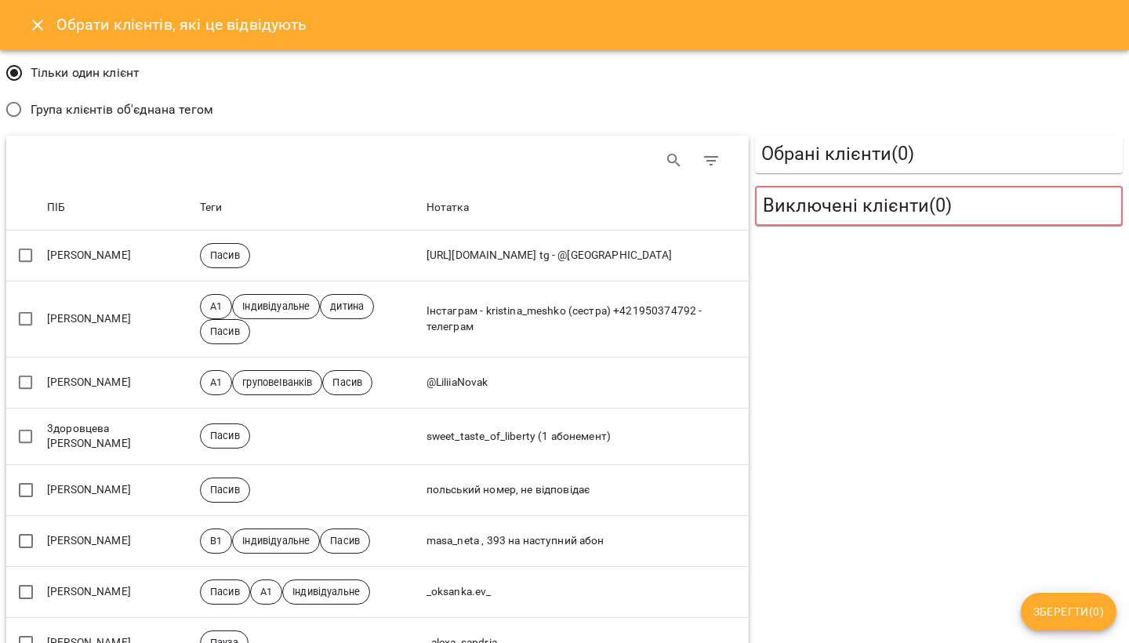
click at [795, 161] on h5 "Обрані клієнти ( 0 )" at bounding box center [938, 154] width 355 height 24
click at [88, 117] on span "Група клієнтів об'єднана тегом" at bounding box center [122, 109] width 183 height 19
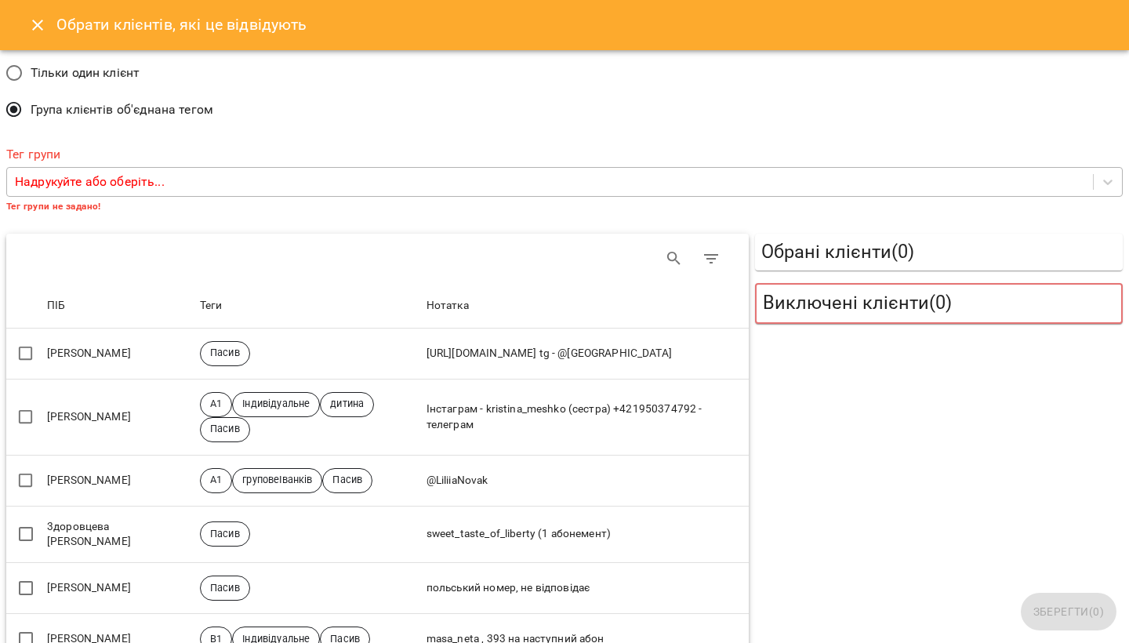
click at [130, 185] on p "Надрукуйте або оберіть..." at bounding box center [90, 182] width 150 height 19
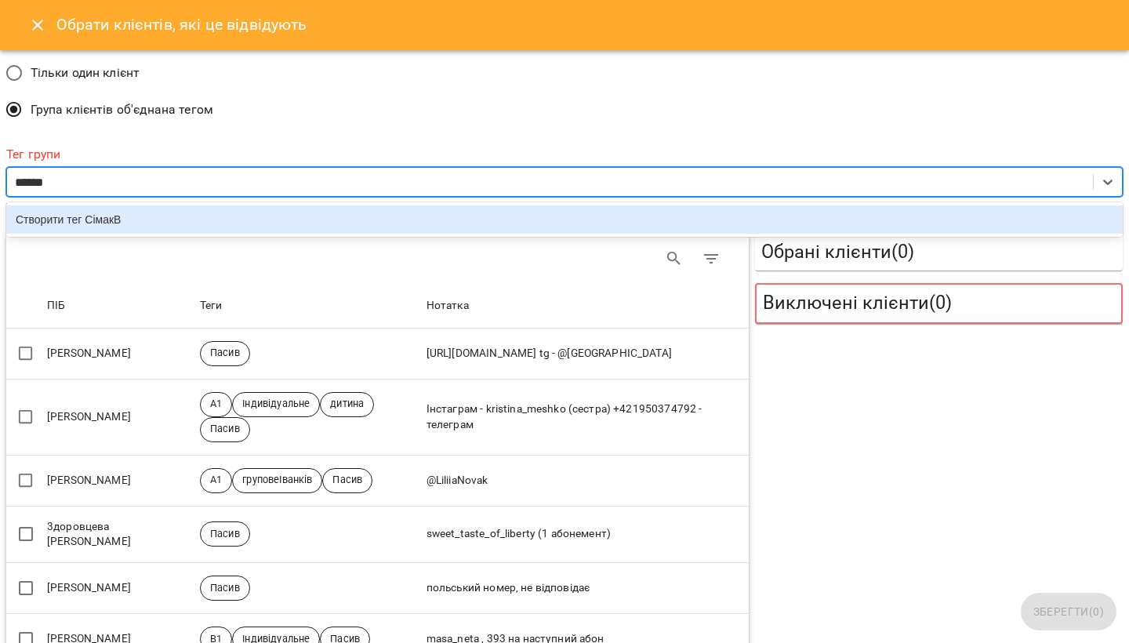
type input "*******"
click at [170, 214] on div "Створити тег СімакВ1" at bounding box center [564, 219] width 1117 height 28
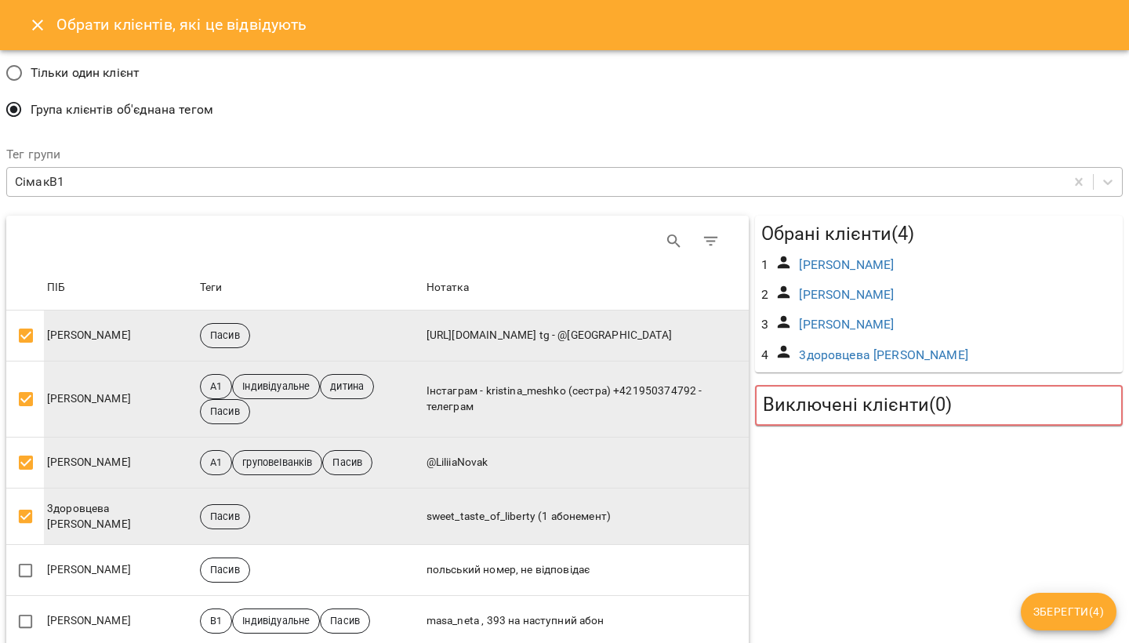
click at [35, 22] on icon "Close" at bounding box center [37, 25] width 11 height 11
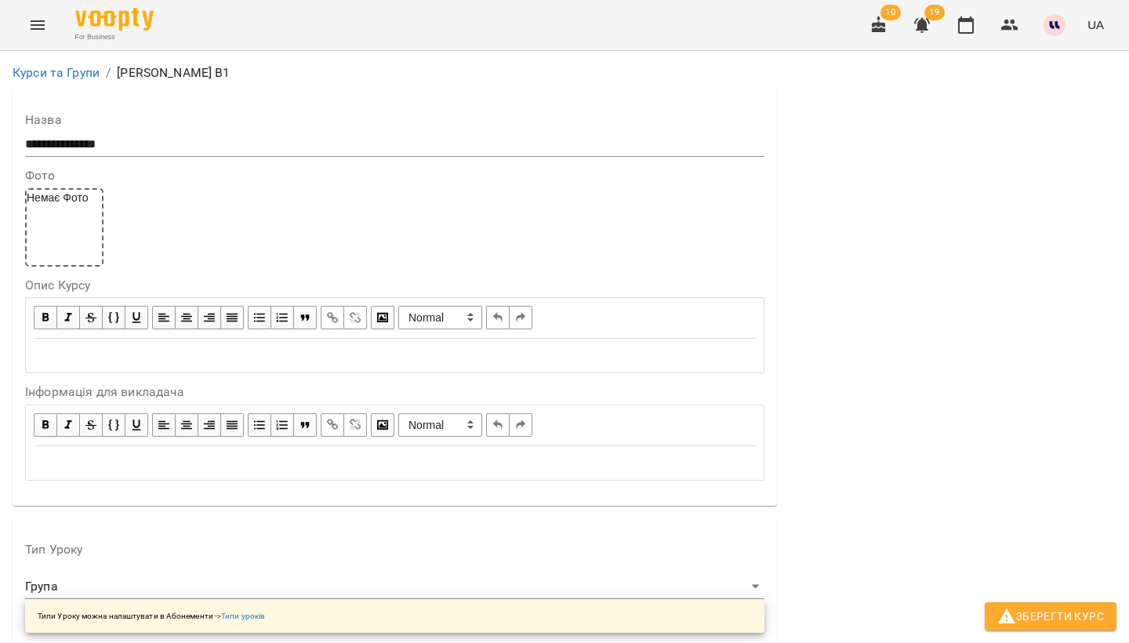
scroll to position [0, 0]
click at [55, 77] on link "Курси та Групи" at bounding box center [56, 72] width 87 height 15
